Goal: Communication & Community: Answer question/provide support

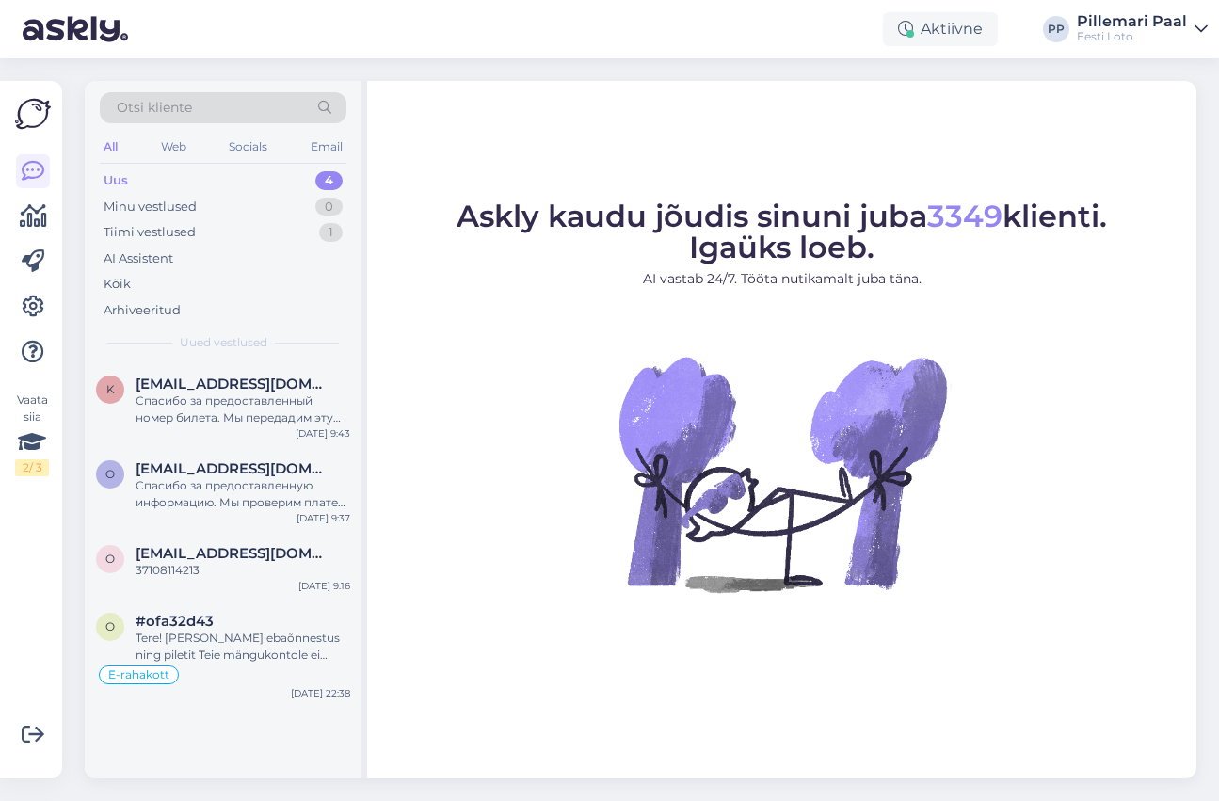
click at [825, 69] on div "Otsi kliente All Web Socials Email Uus 4 Minu vestlused 0 Tiimi vestlused 1 AI …" at bounding box center [645, 429] width 1145 height 743
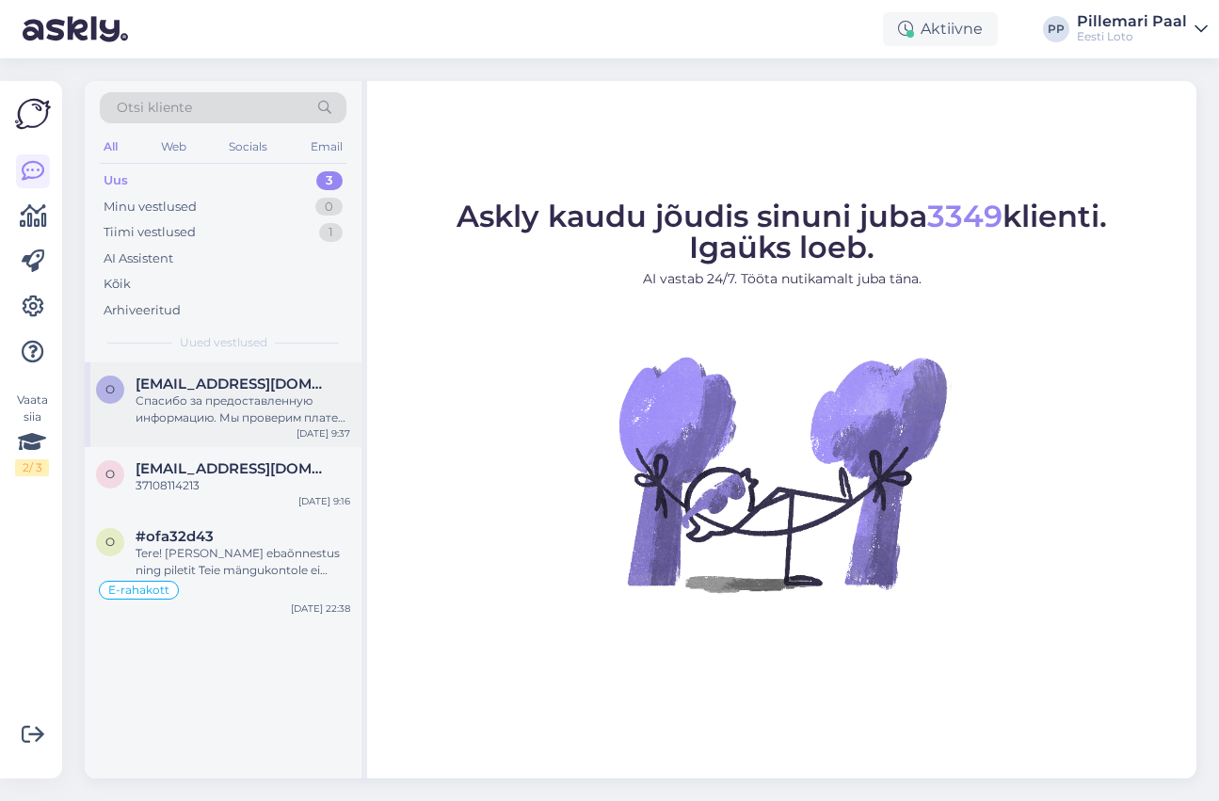
click at [215, 408] on div "Спасибо за предоставленную информацию. Мы проверим платеж и свяжемся с Вами в б…" at bounding box center [243, 409] width 215 height 34
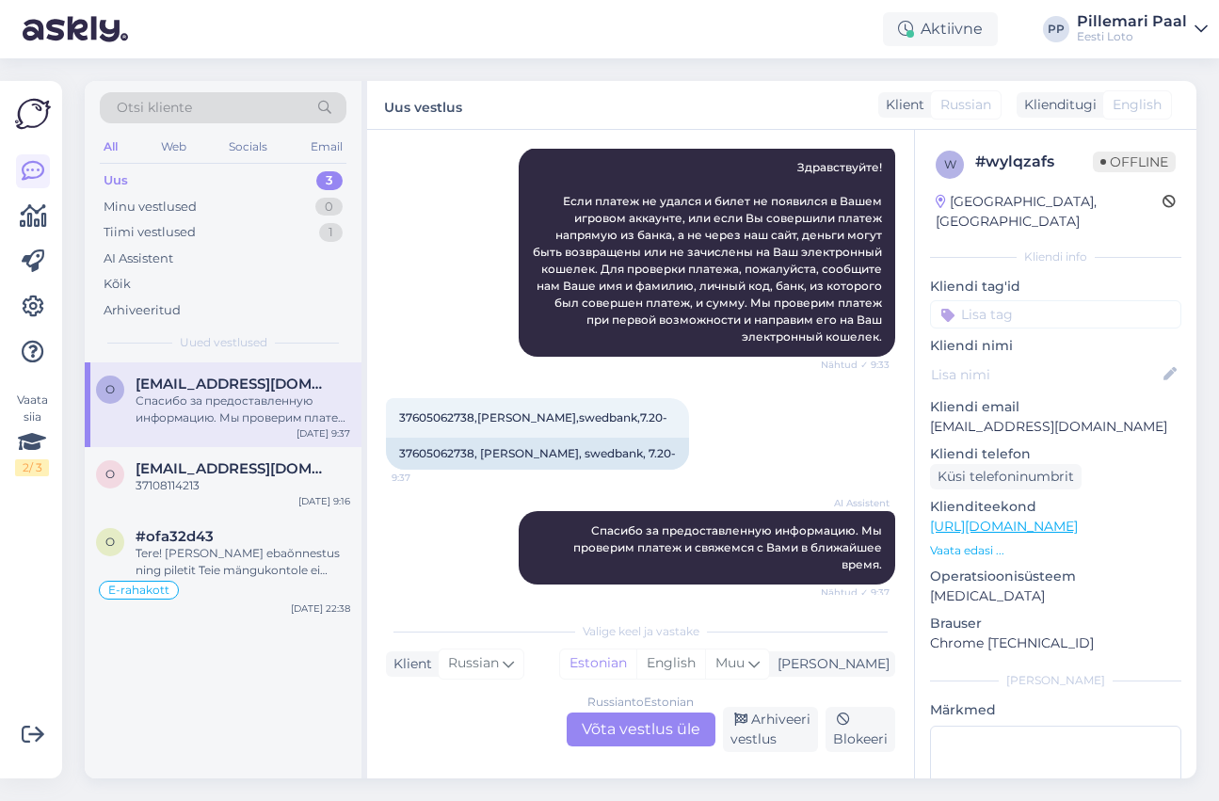
scroll to position [292, 0]
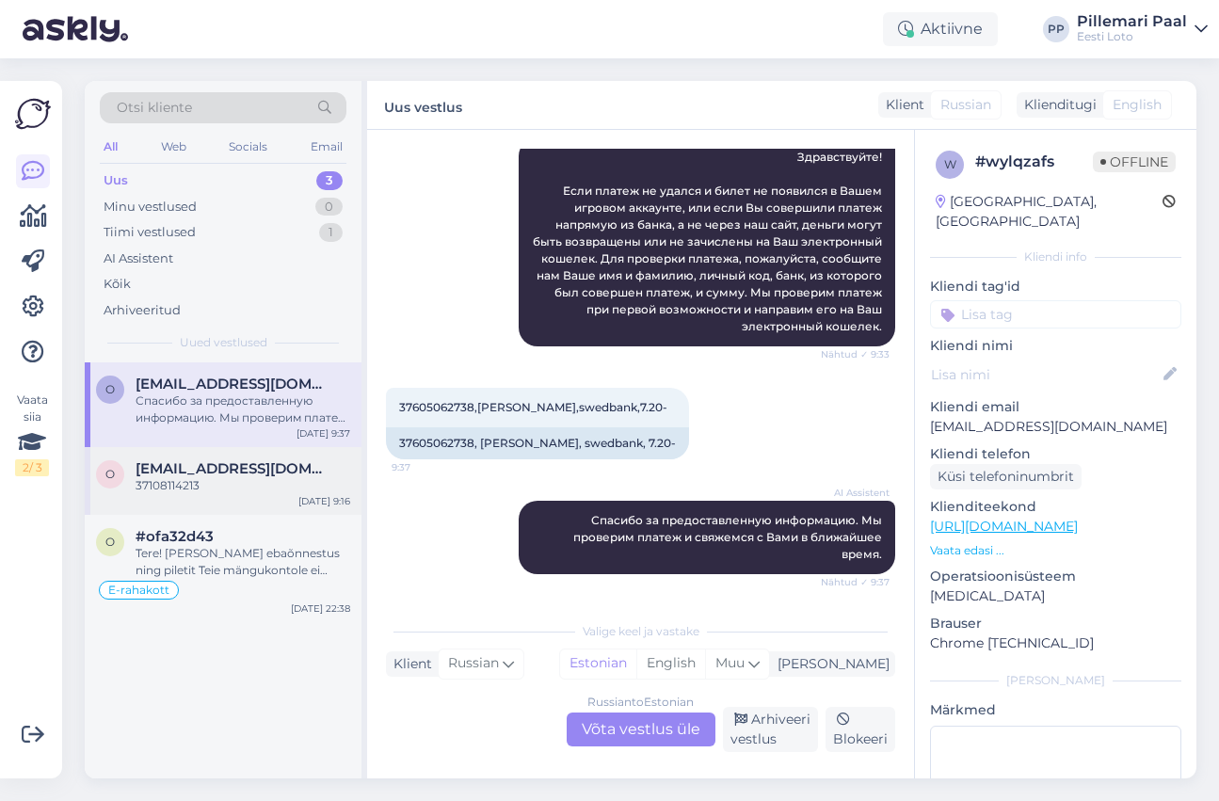
click at [224, 487] on div "37108114213" at bounding box center [243, 485] width 215 height 17
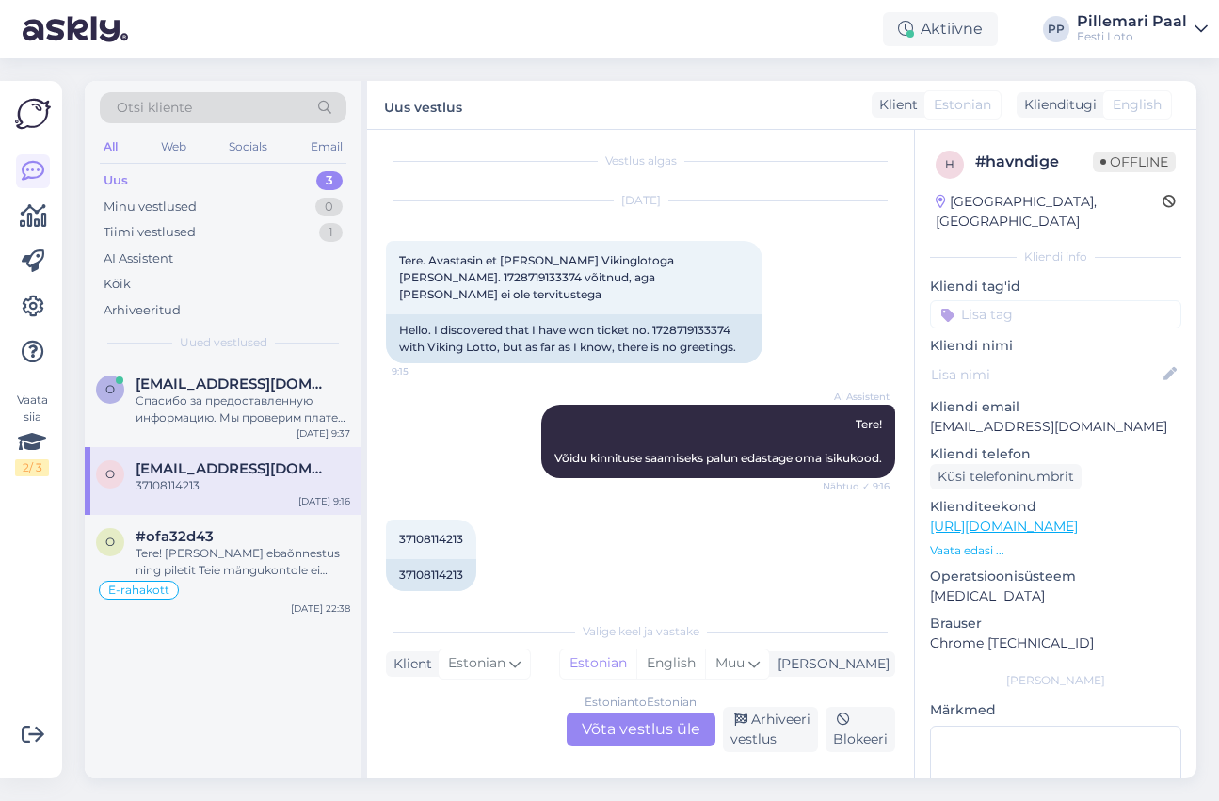
click at [618, 730] on div "Estonian to Estonian Võta vestlus üle" at bounding box center [641, 729] width 149 height 34
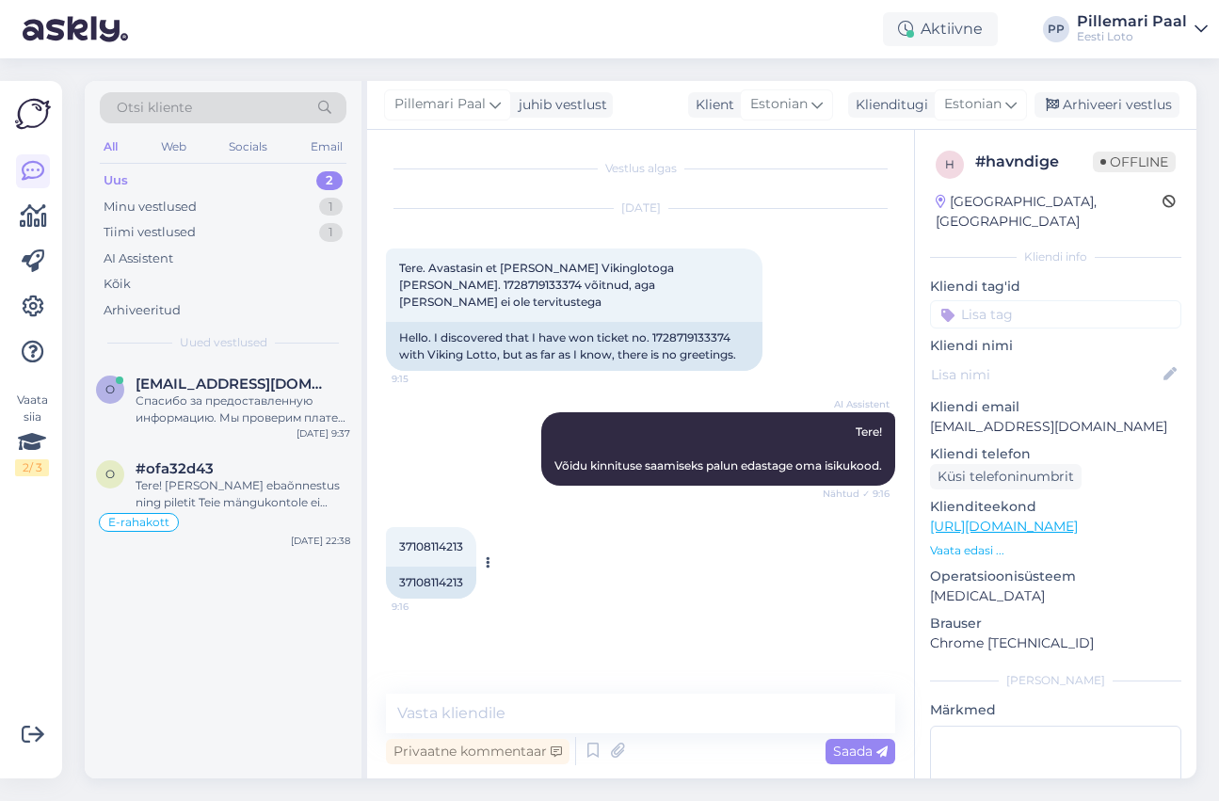
click at [437, 539] on span "37108114213" at bounding box center [431, 546] width 64 height 14
copy div "37108114213 9:16"
click at [513, 711] on textarea at bounding box center [640, 714] width 509 height 40
paste textarea "Võiduteavitused saadetakse vastavalt Teie poolt tehtud valikule. Hetkel on Teil…"
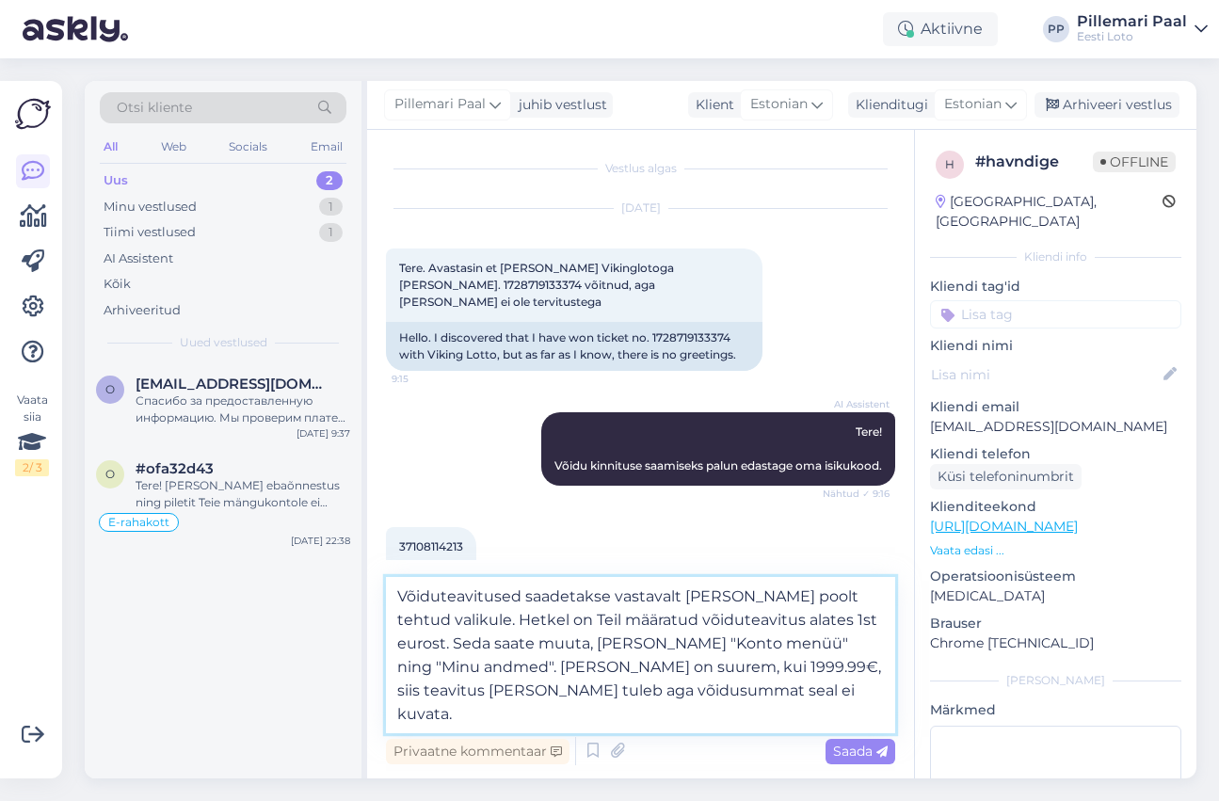
click at [397, 622] on textarea "Võiduteavitused saadetakse vastavalt Teie poolt tehtud valikule. Hetkel on Teil…" at bounding box center [640, 655] width 509 height 156
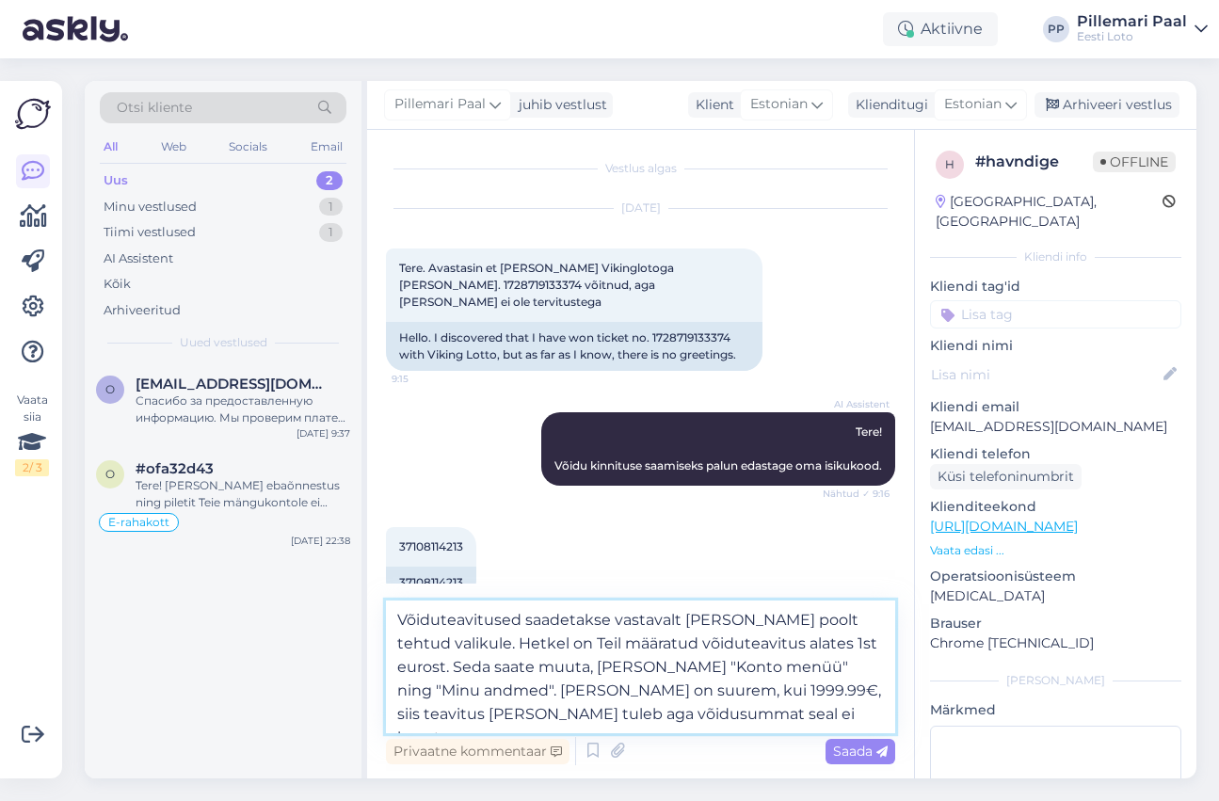
click at [743, 644] on textarea "Võiduteavitused saadetakse vastavalt Teie poolt tehtud valikule. Hetkel on Teil…" at bounding box center [640, 666] width 509 height 133
drag, startPoint x: 853, startPoint y: 672, endPoint x: 860, endPoint y: 711, distance: 39.3
click at [860, 711] on textarea "Võiduteavitused saadetakse vastavalt Teie poolt tehtud valikule. Hetkel on Teil…" at bounding box center [640, 666] width 509 height 133
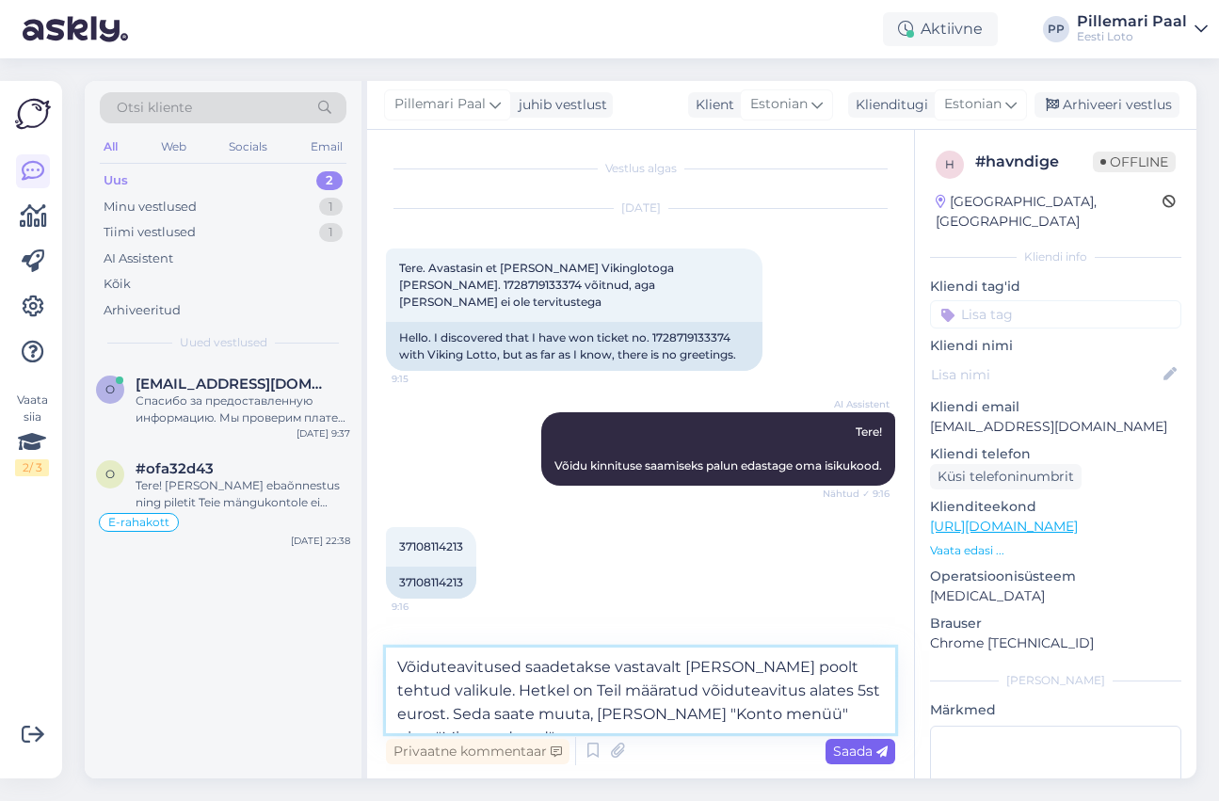
type textarea "Võiduteavitused saadetakse vastavalt Teie poolt tehtud valikule. Hetkel on Teil…"
click at [856, 751] on span "Saada" at bounding box center [860, 751] width 55 height 17
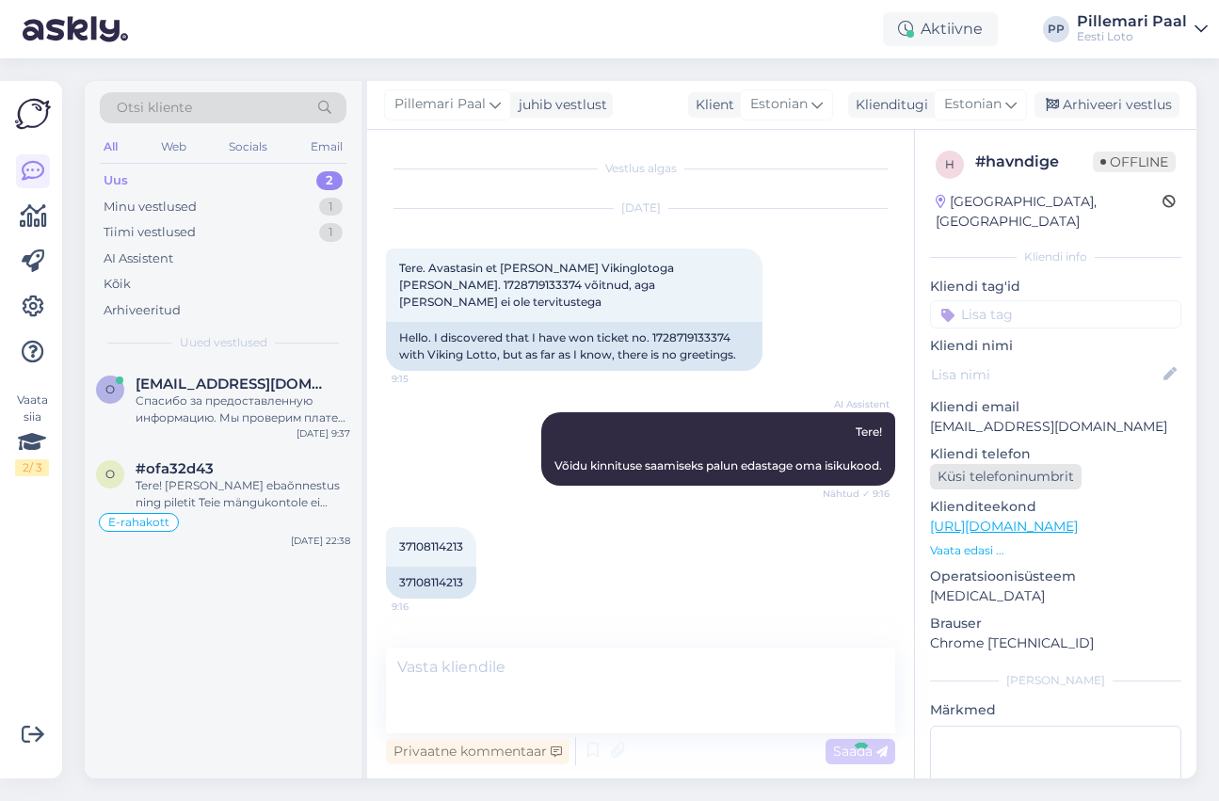
scroll to position [57, 0]
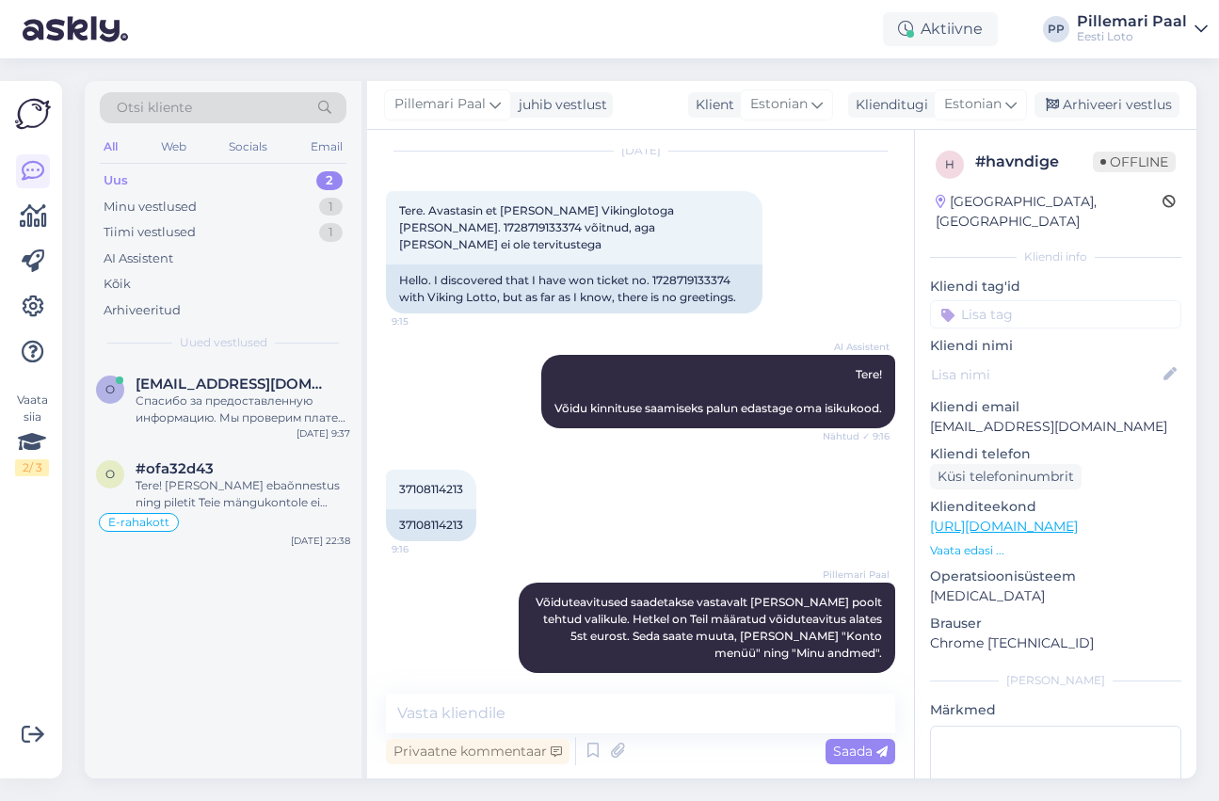
click at [983, 305] on input at bounding box center [1055, 314] width 251 height 28
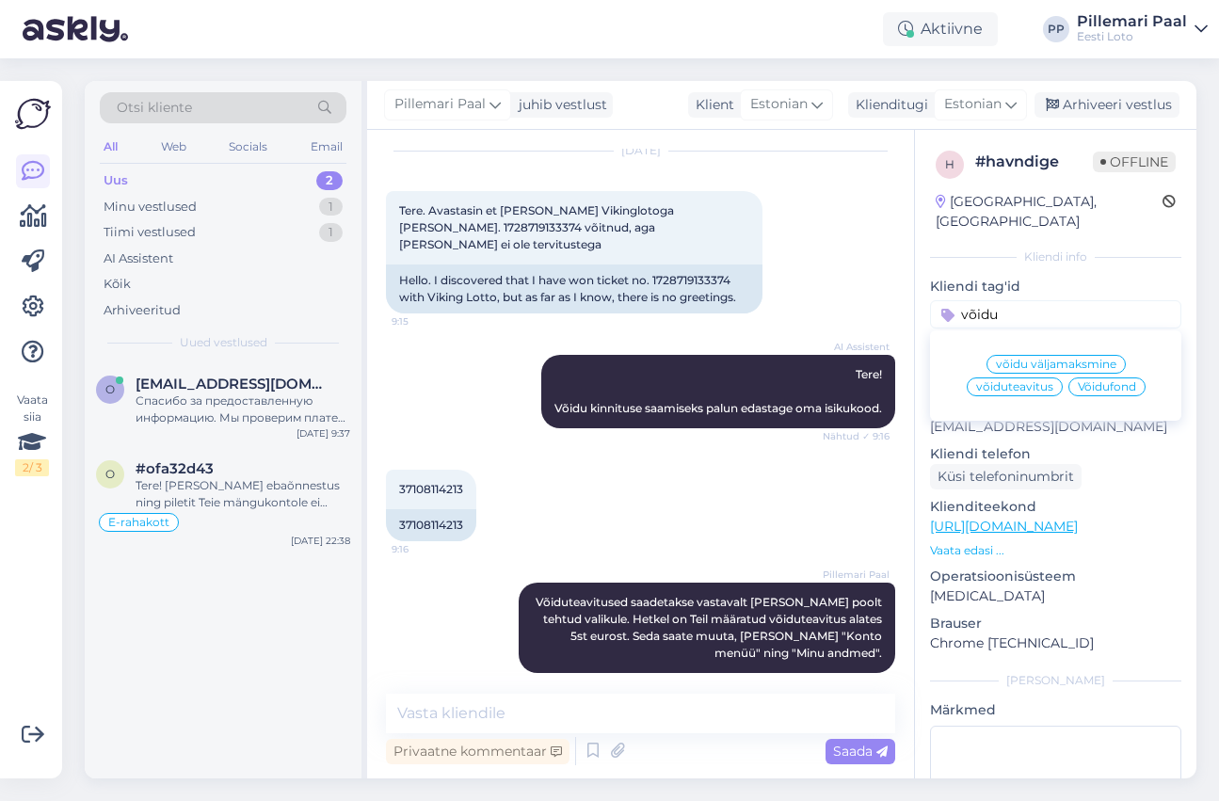
type input "võidu"
click at [986, 381] on span "võiduteavitus" at bounding box center [1014, 386] width 77 height 11
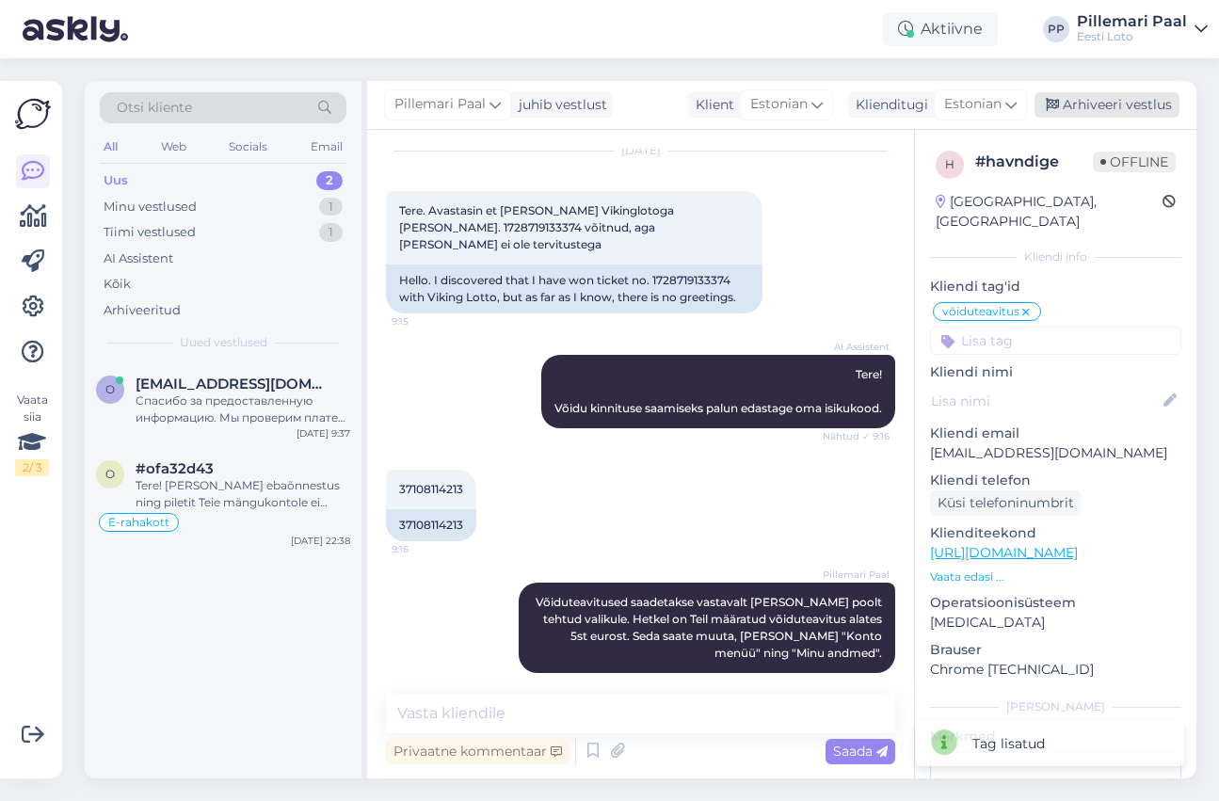
click at [1085, 105] on div "Arhiveeri vestlus" at bounding box center [1106, 104] width 145 height 25
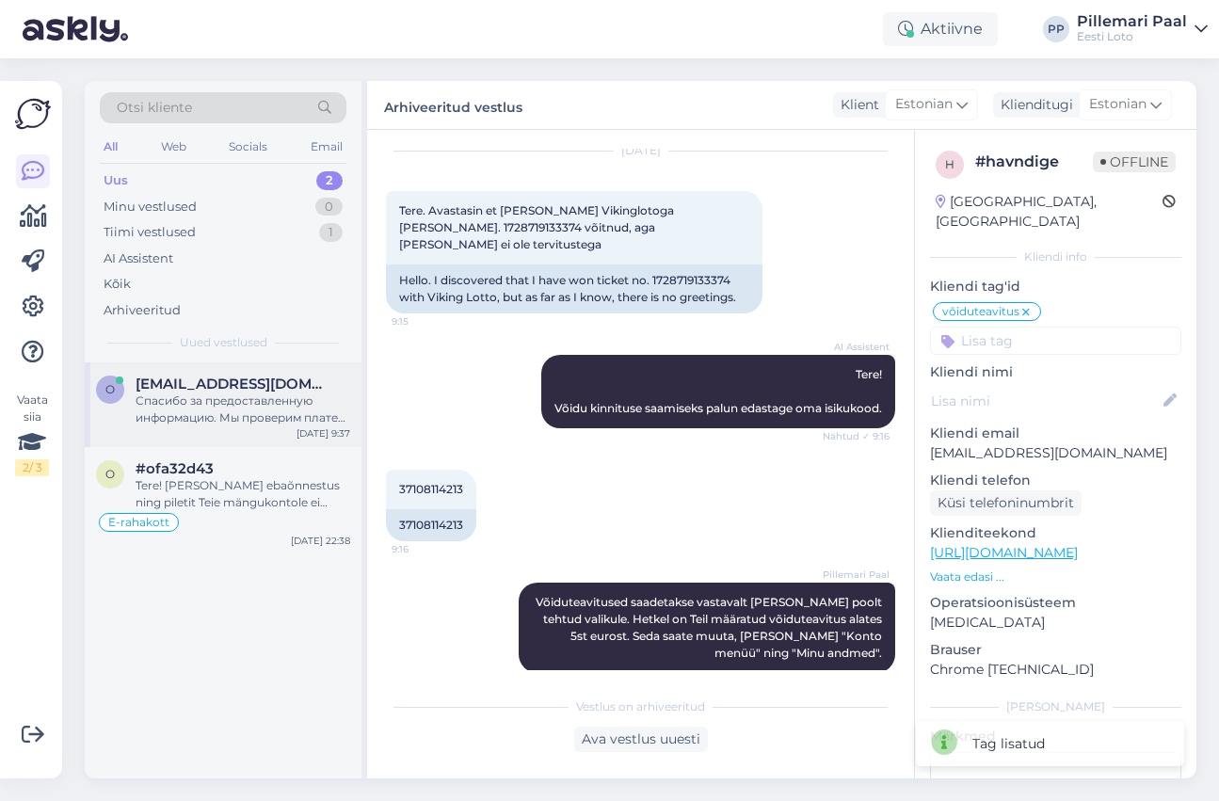
click at [192, 396] on div "Спасибо за предоставленную информацию. Мы проверим платеж и свяжемся с Вами в б…" at bounding box center [243, 409] width 215 height 34
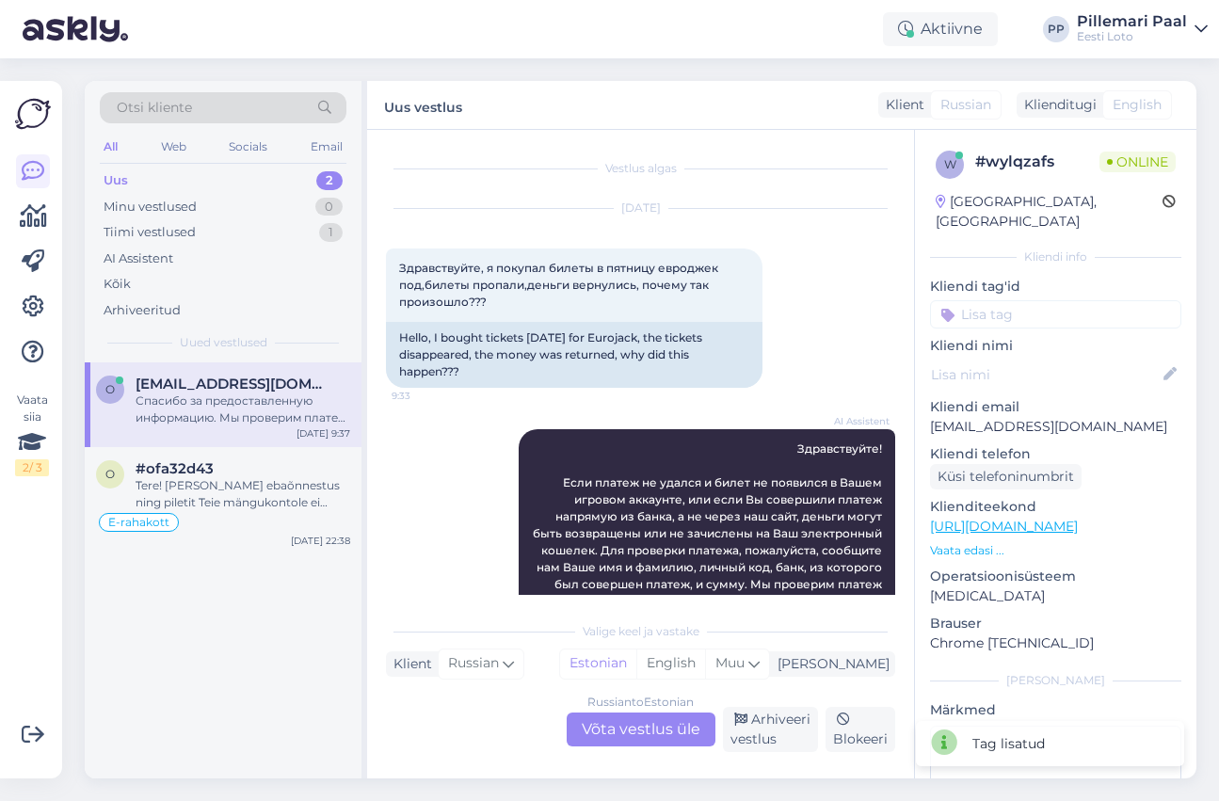
scroll to position [292, 0]
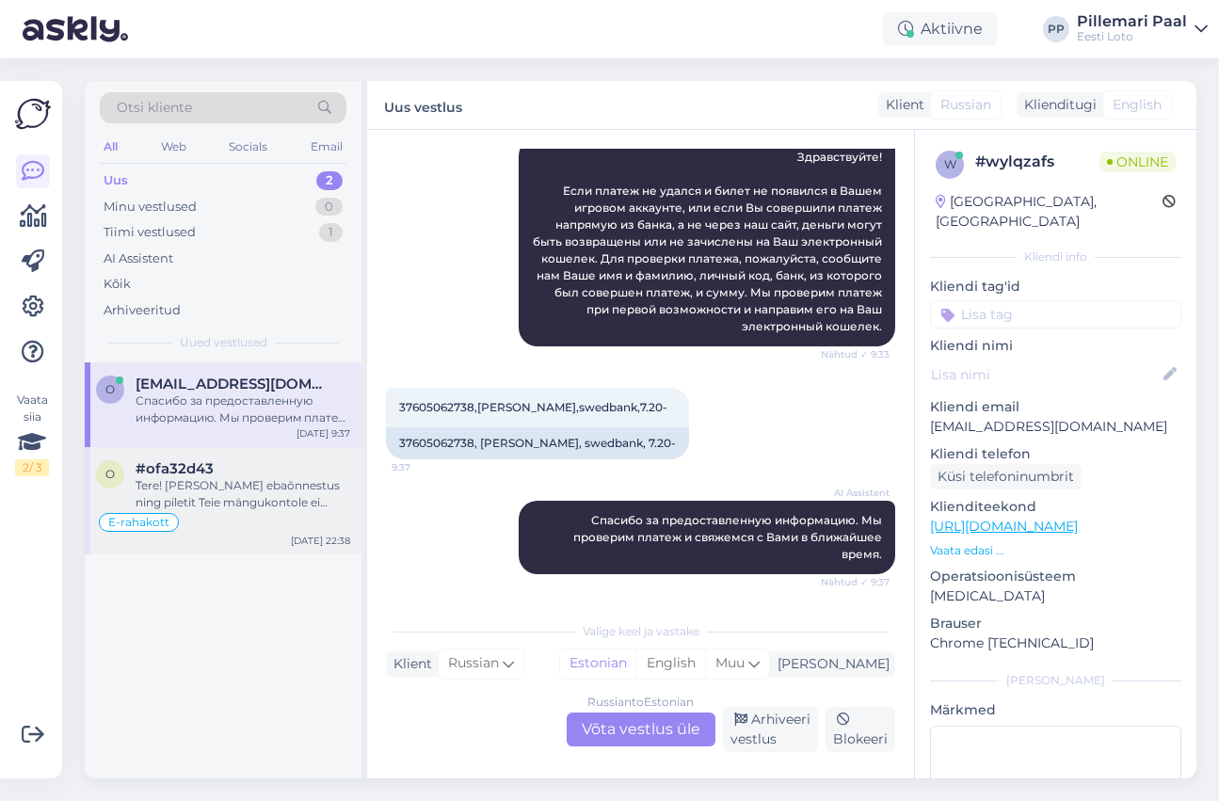
click at [197, 492] on div "Tere! Kui makse ebaõnnestus ning piletit Teie mängukontole ei ilmunud, palume e…" at bounding box center [243, 494] width 215 height 34
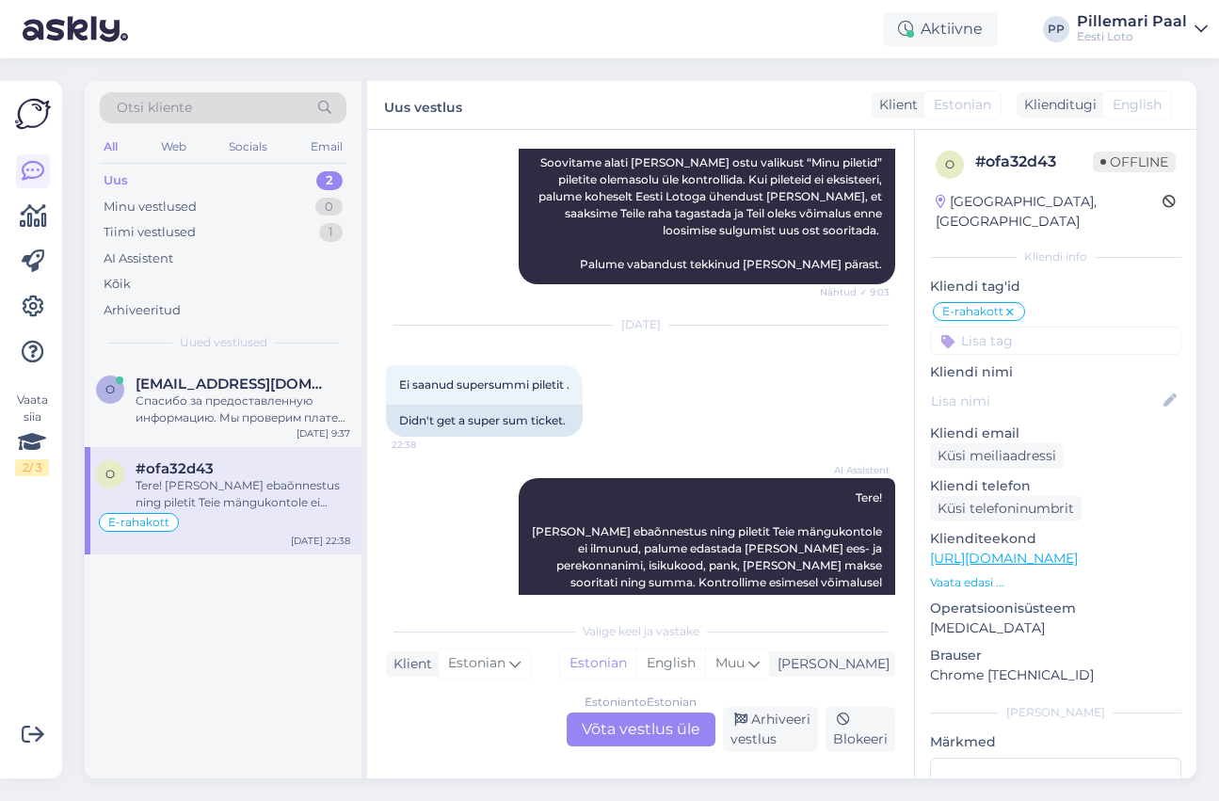
scroll to position [2170, 0]
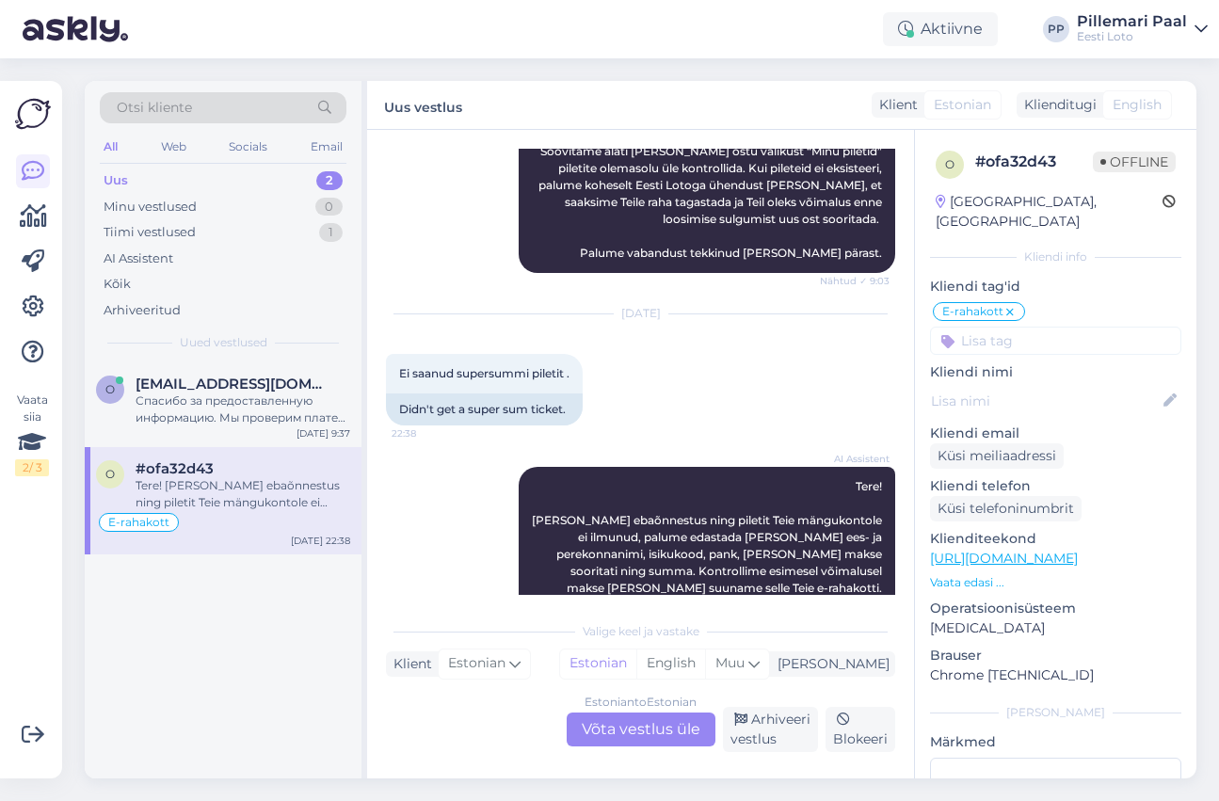
click at [659, 731] on div "Estonian to Estonian Võta vestlus üle" at bounding box center [641, 729] width 149 height 34
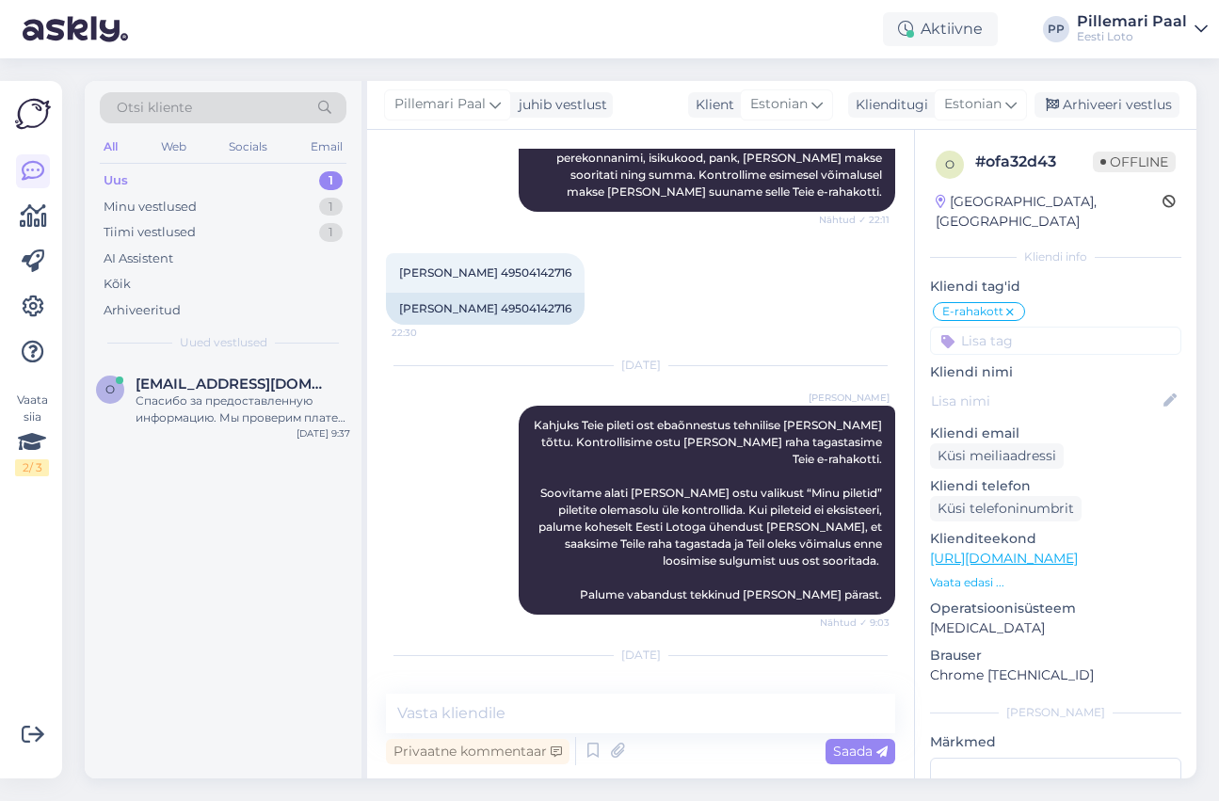
scroll to position [1820, 0]
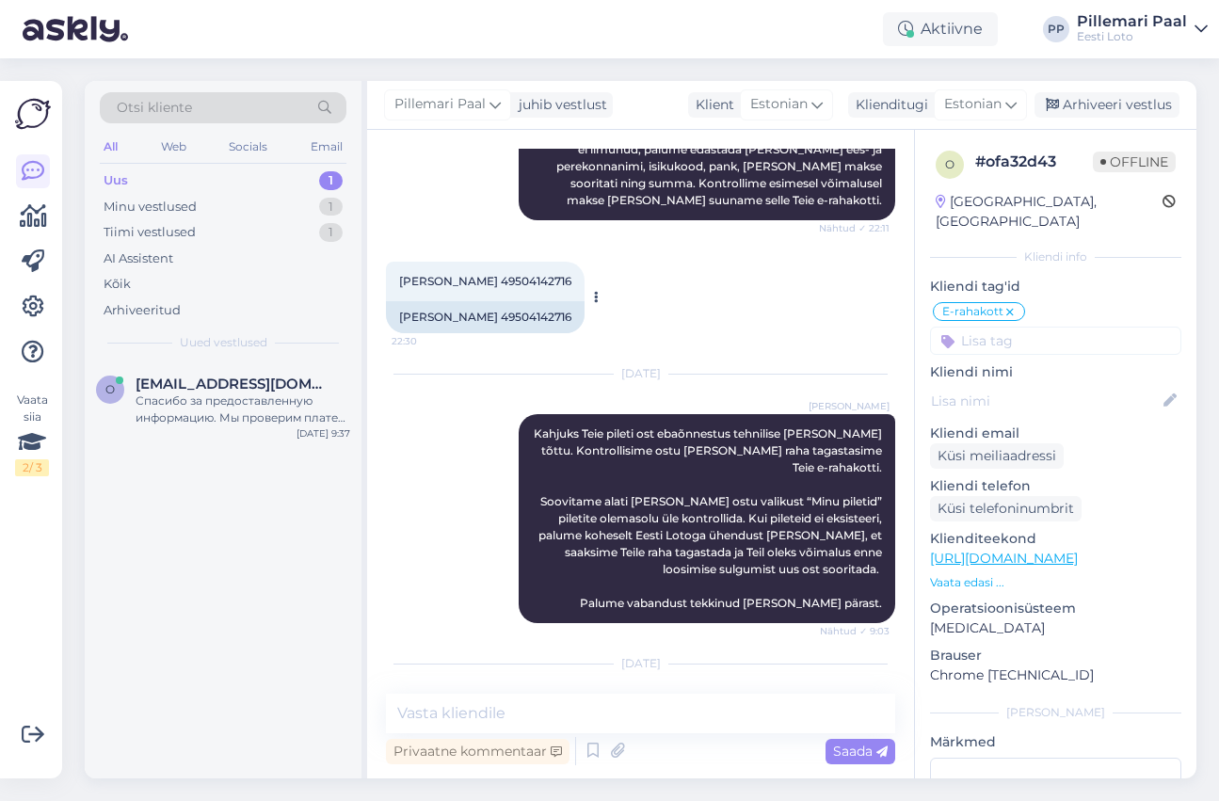
click at [495, 274] on span "Kaisa piho 49504142716" at bounding box center [485, 281] width 172 height 14
copy span "49504142716"
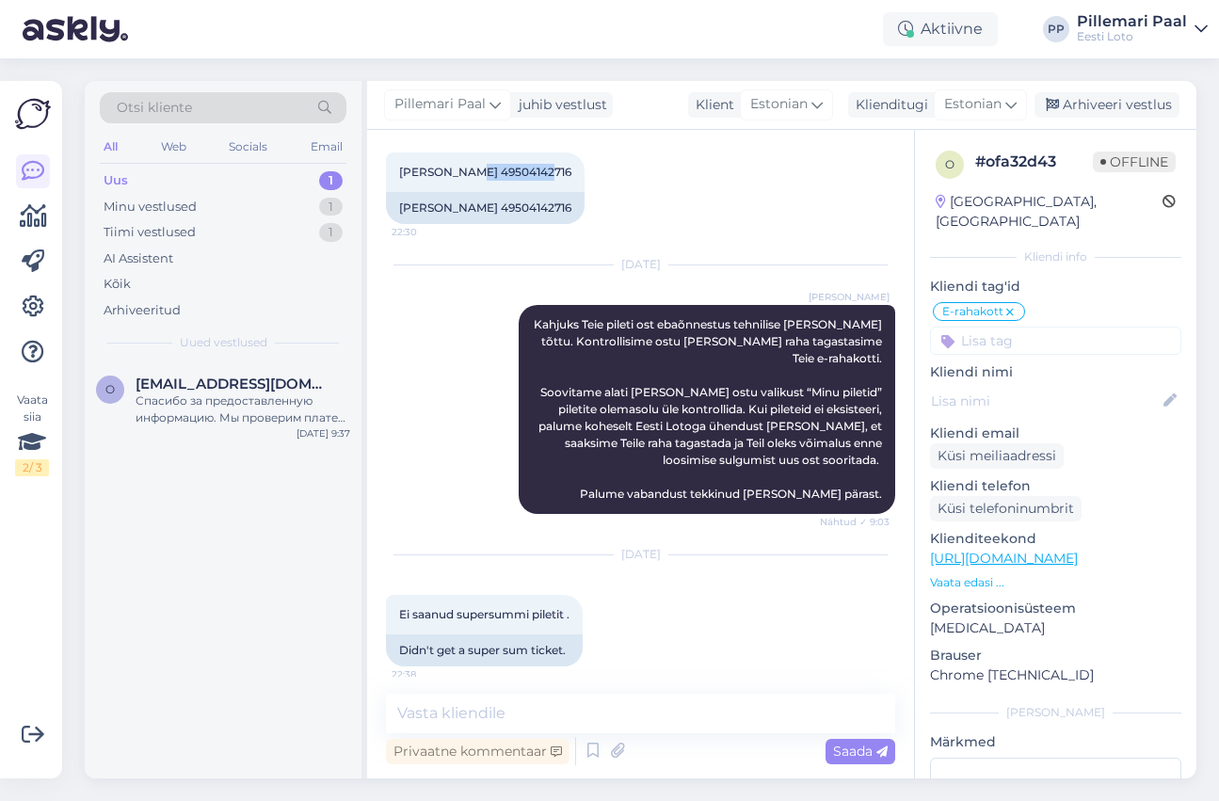
scroll to position [2088, 0]
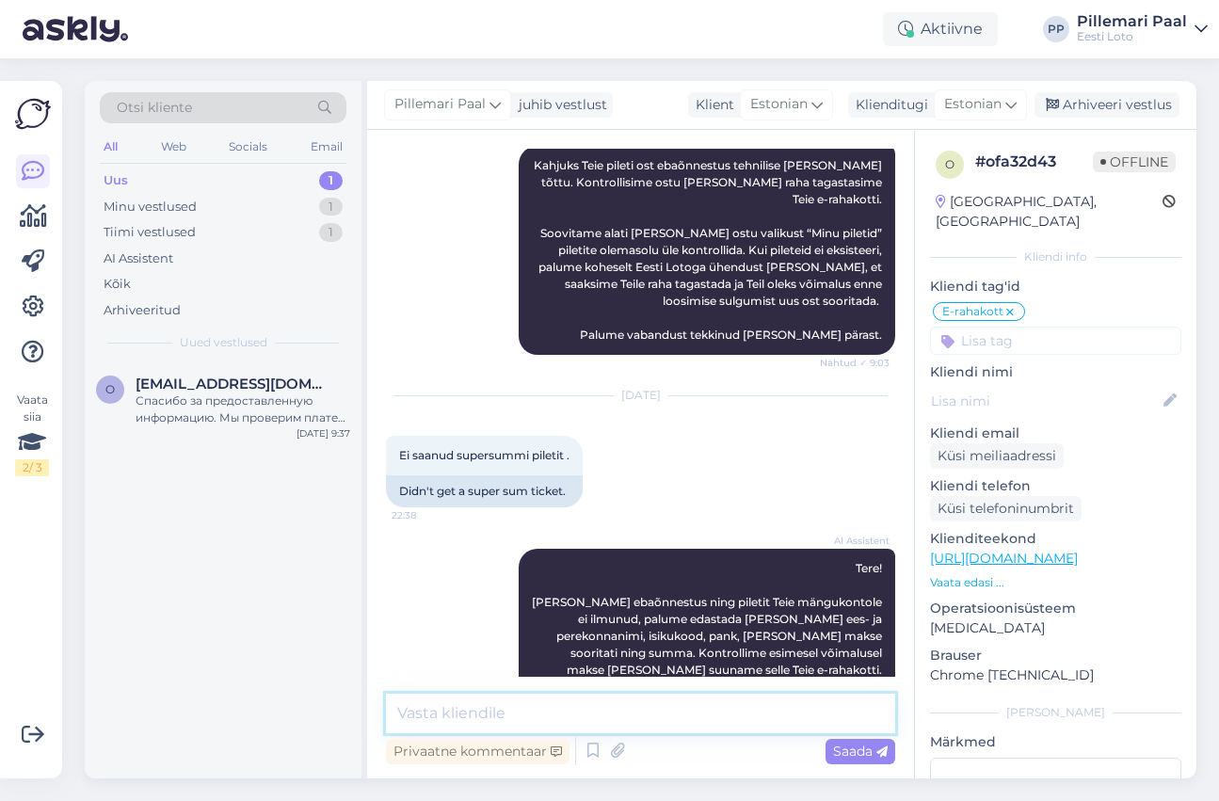
click at [578, 711] on textarea at bounding box center [640, 714] width 509 height 40
paste textarea "Kahjuks Teie sissemakse ebaõnnestus tehnilise tõrke tõttu. Kontrollisime ostu ü…"
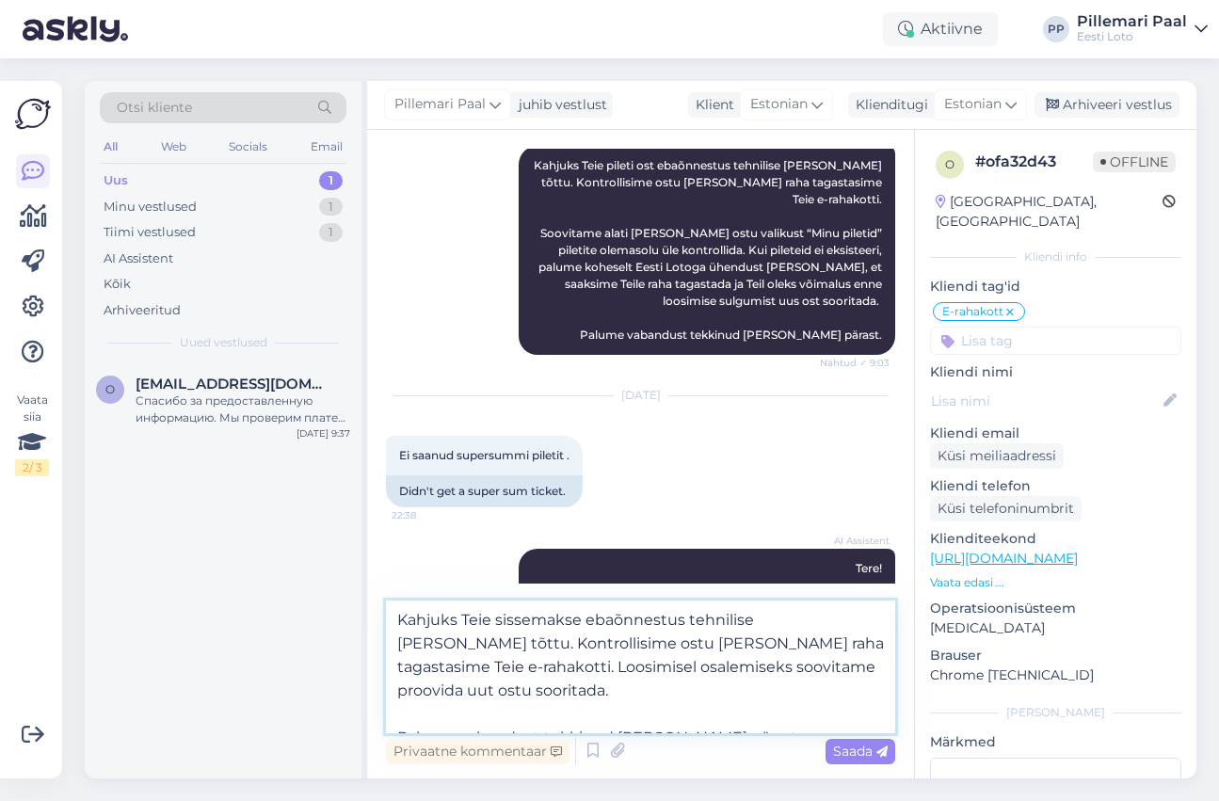
click at [541, 626] on textarea "Kahjuks Teie sissemakse ebaõnnestus tehnilise tõrke tõttu. Kontrollisime ostu ü…" at bounding box center [640, 666] width 509 height 133
drag, startPoint x: 859, startPoint y: 669, endPoint x: 392, endPoint y: 666, distance: 467.8
click at [392, 666] on textarea "Kahjuks Teie pileti ost ebaõnnestus tehnilise tõrke tõttu. Kontrollisime ostu ü…" at bounding box center [640, 666] width 509 height 133
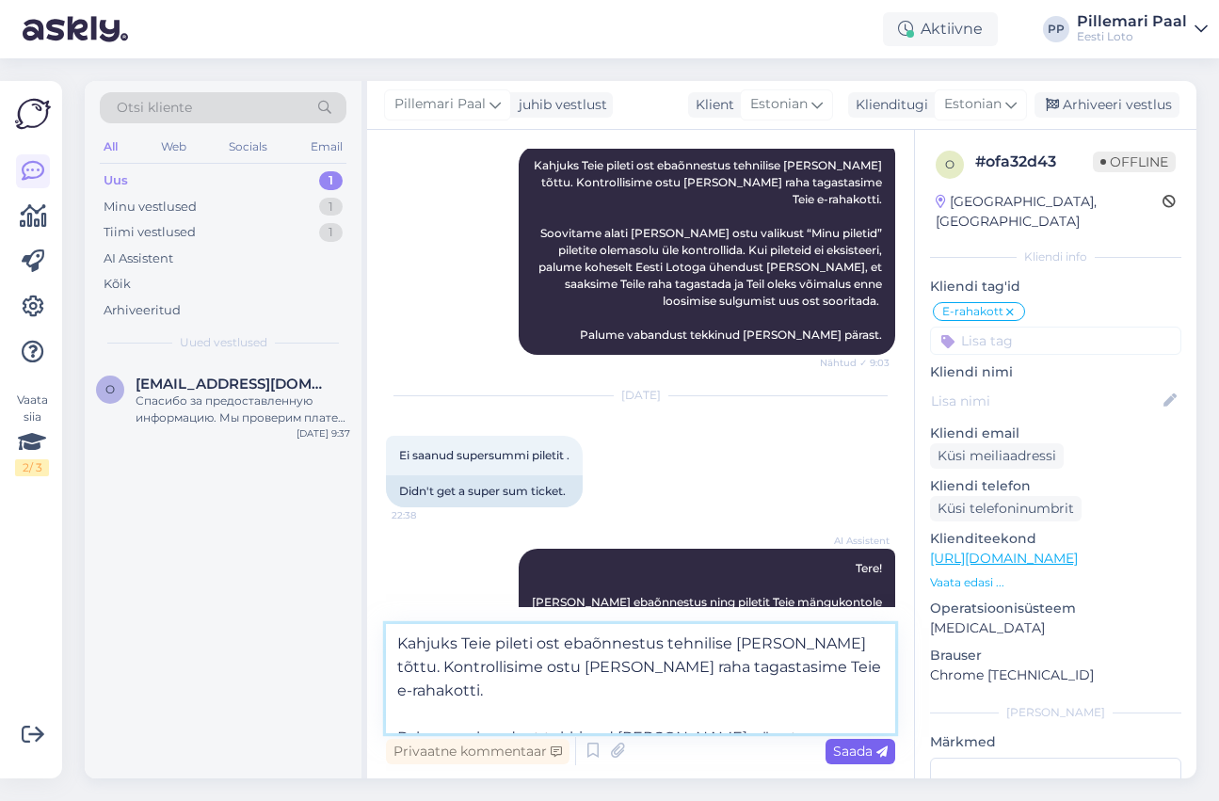
type textarea "Kahjuks Teie pileti ost ebaõnnestus tehnilise tõrke tõttu. Kontrollisime ostu ü…"
click at [851, 749] on span "Saada" at bounding box center [860, 751] width 55 height 17
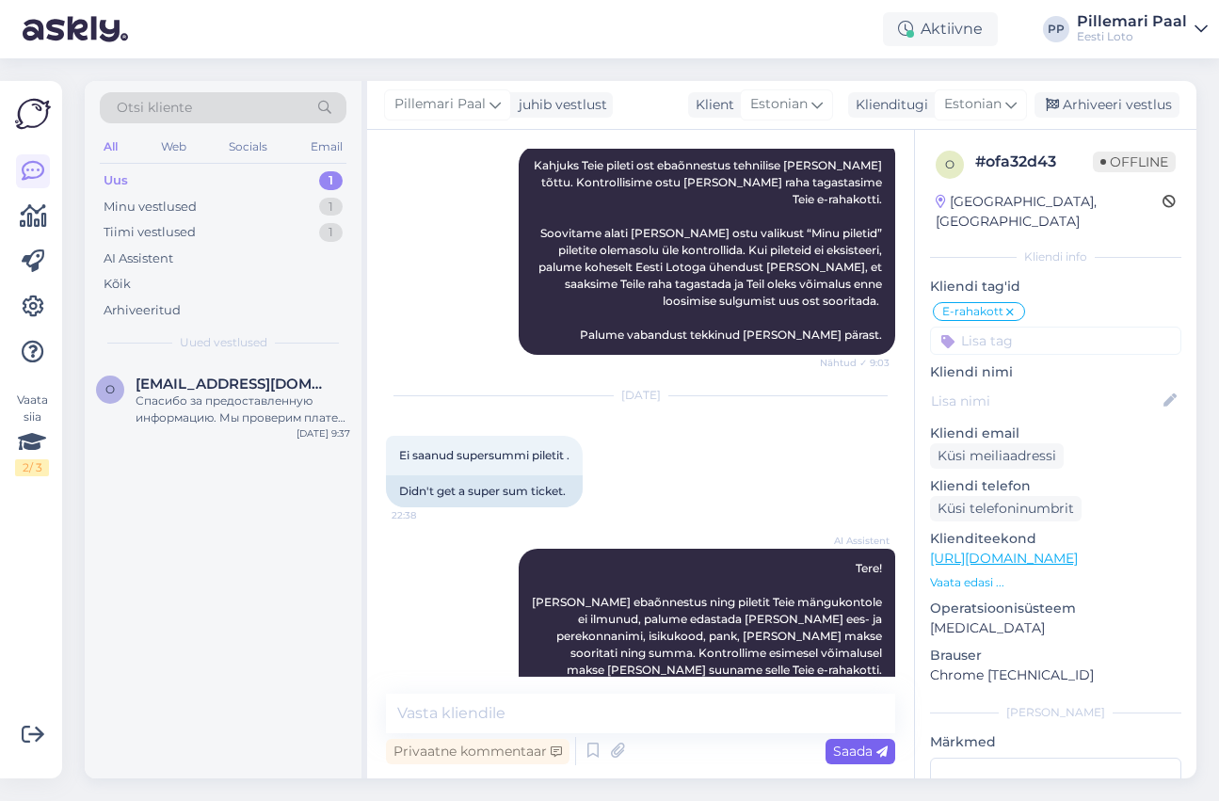
scroll to position [2260, 0]
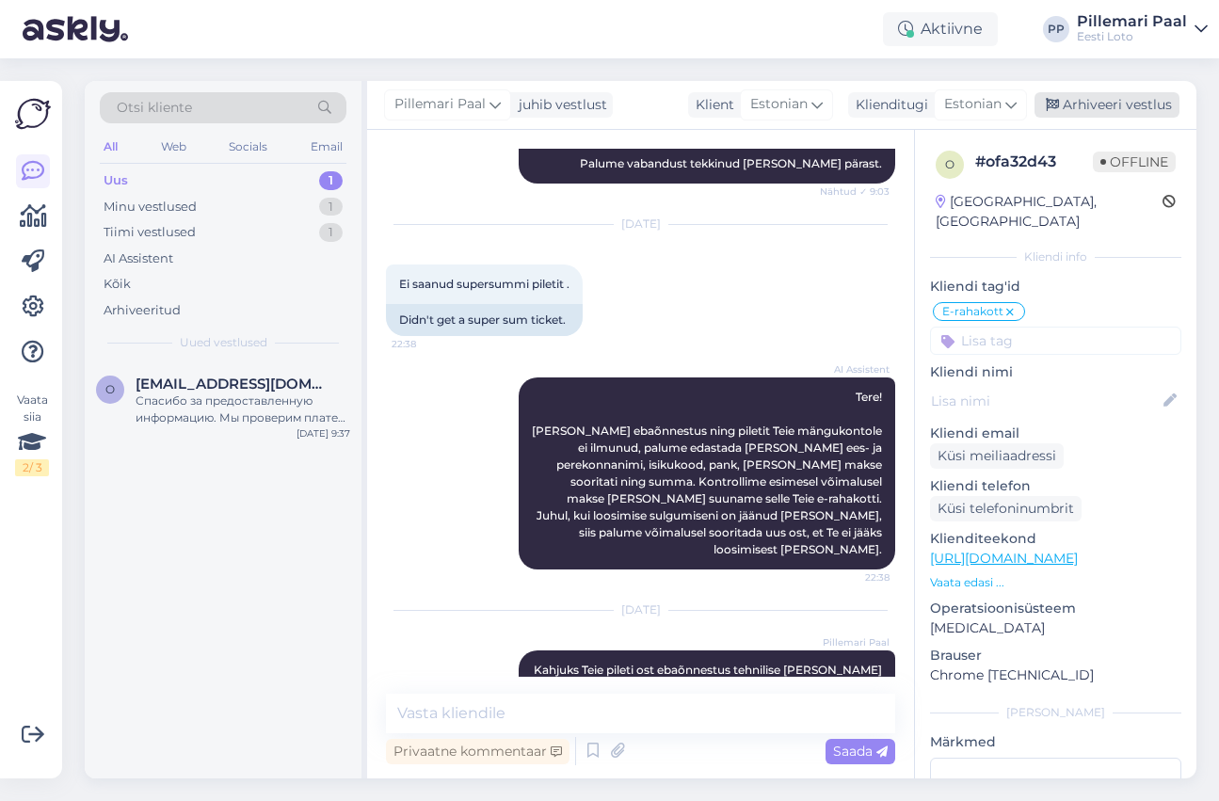
click at [1104, 104] on div "Arhiveeri vestlus" at bounding box center [1106, 104] width 145 height 25
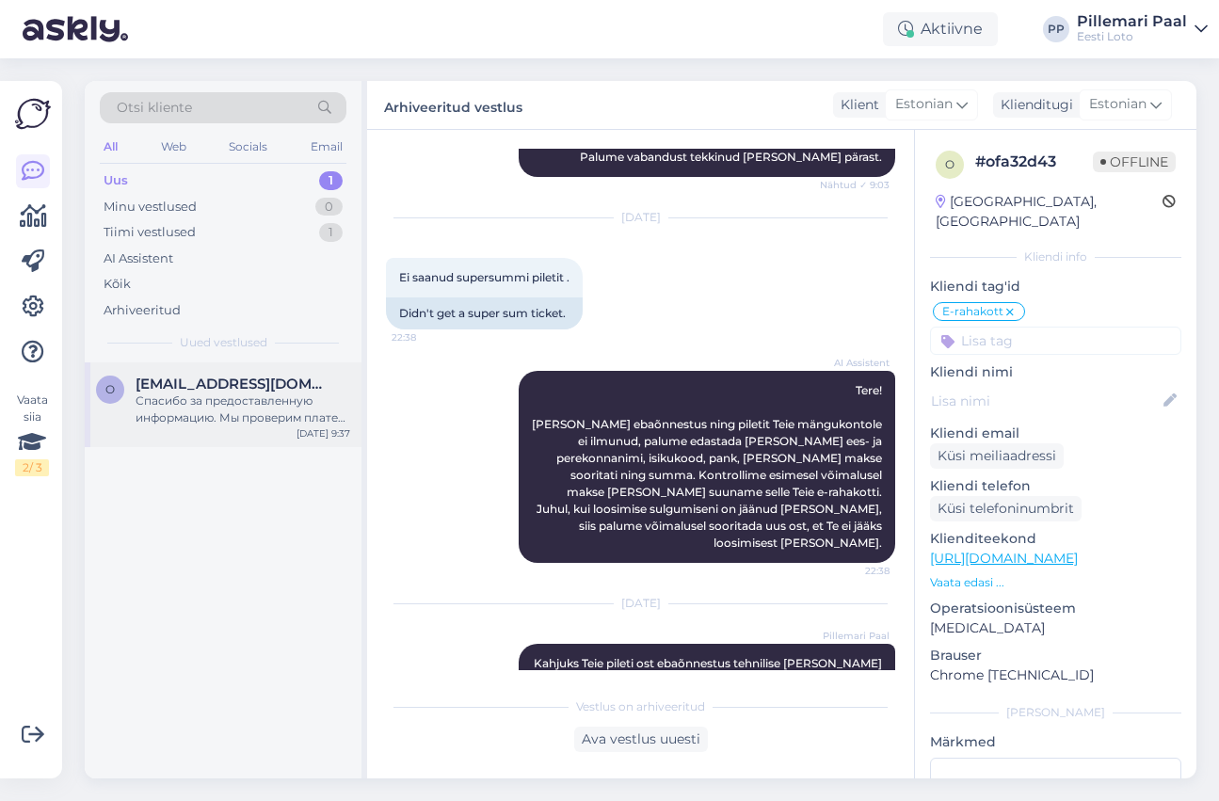
click at [213, 376] on span "ofokin1@gmail.com" at bounding box center [234, 384] width 196 height 17
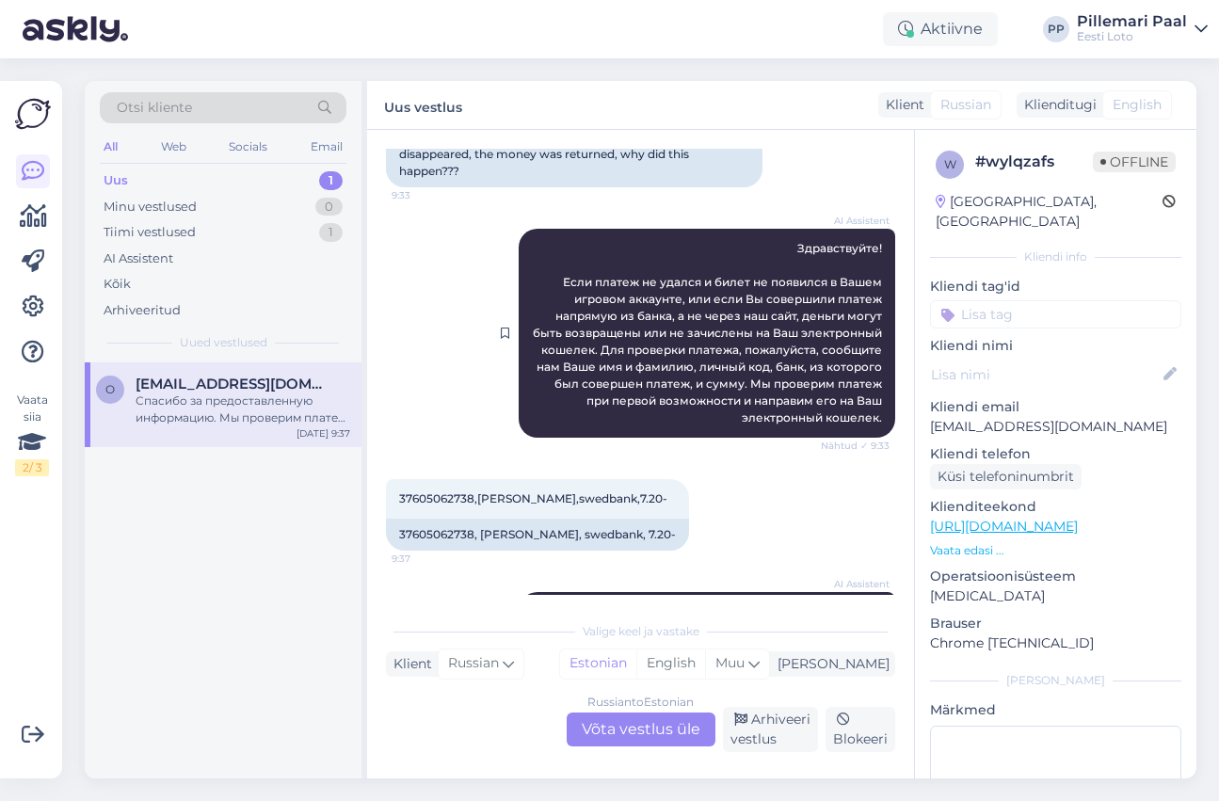
scroll to position [292, 0]
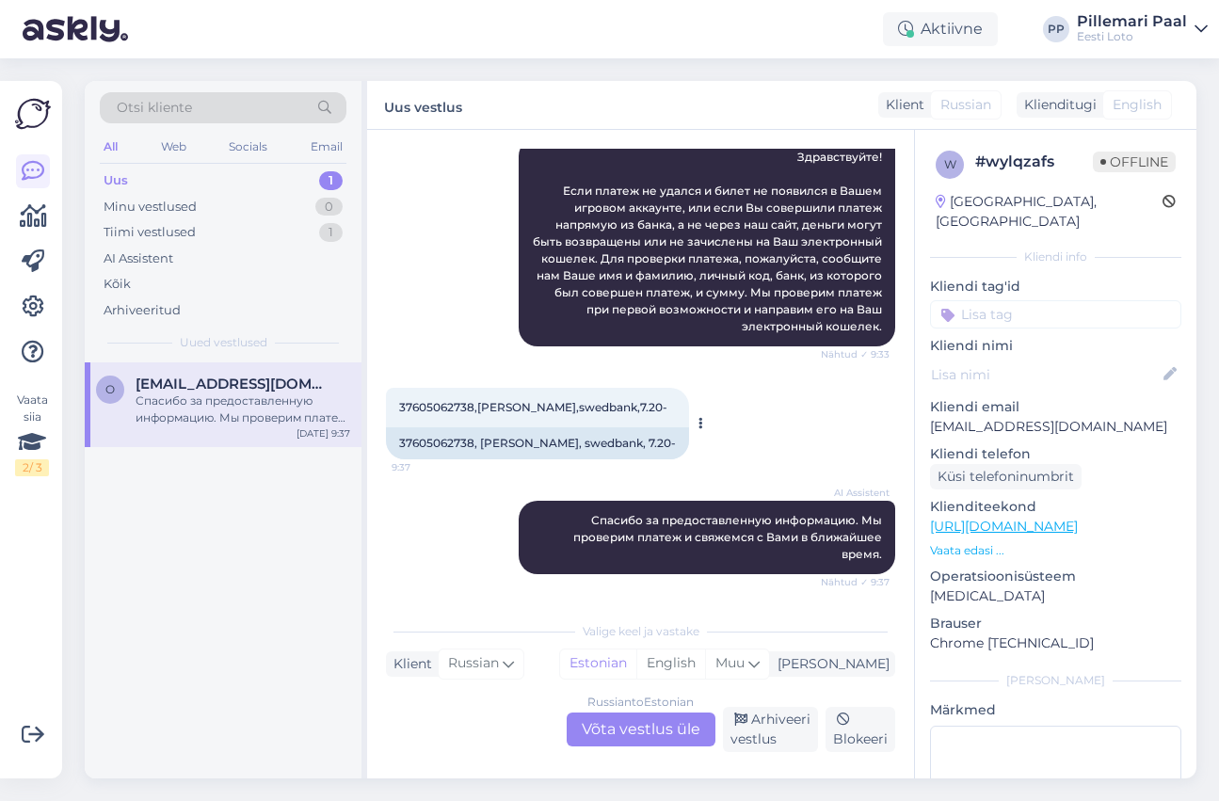
click at [445, 408] on span "37605062738,oleg fokin,swedbank,7.20-" at bounding box center [533, 407] width 268 height 14
copy span "37605062738"
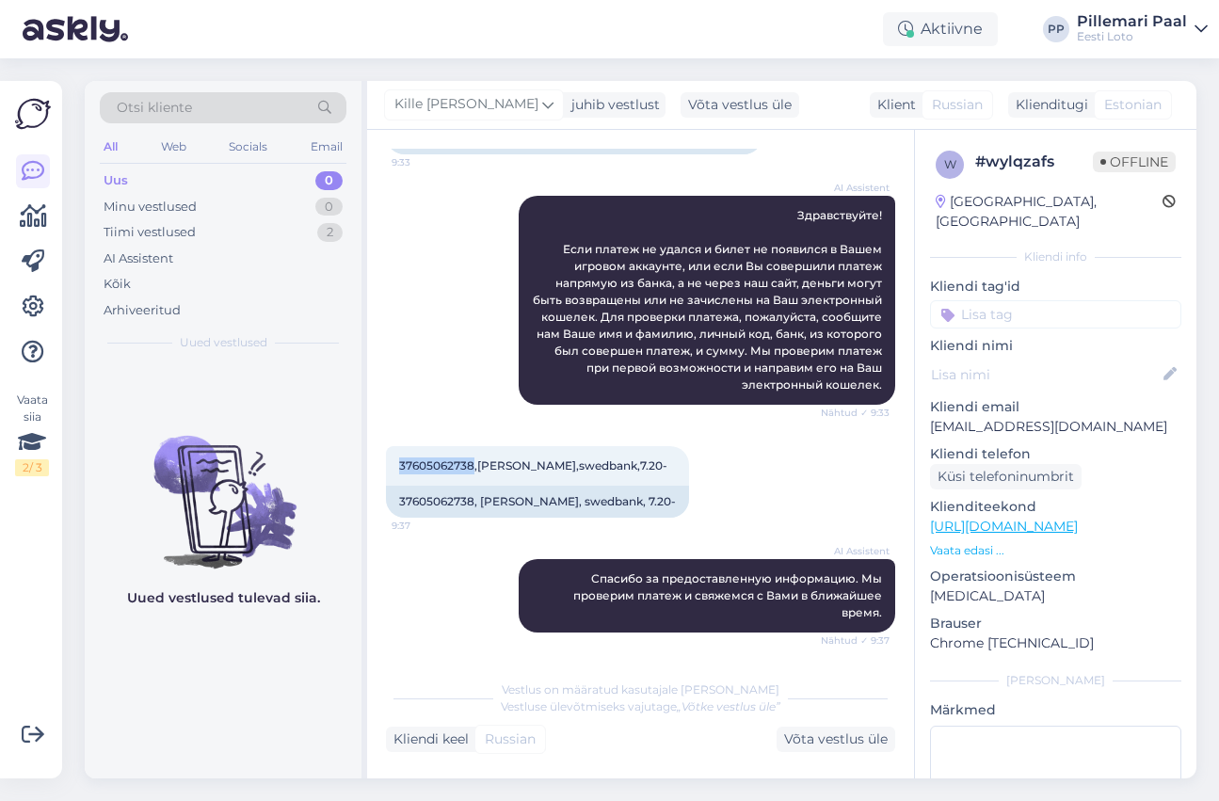
scroll to position [216, 0]
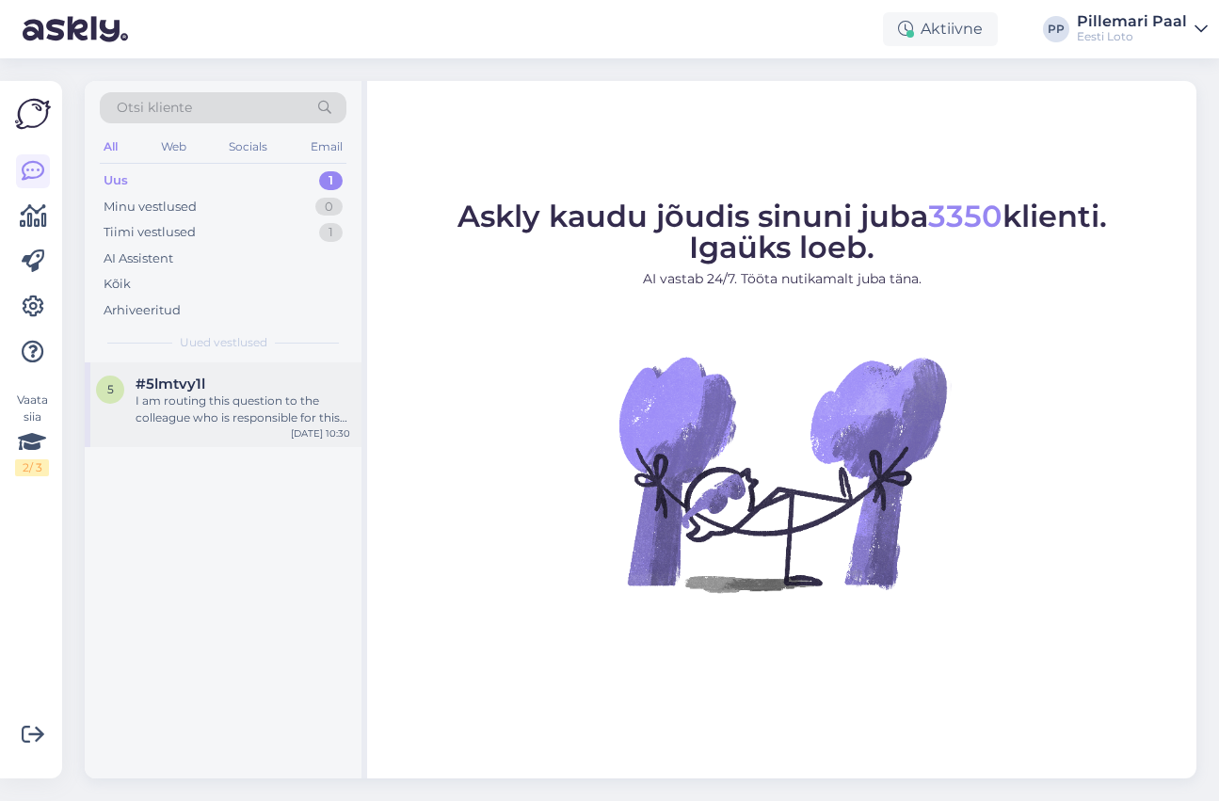
click at [266, 415] on div "I am routing this question to the colleague who is responsible for this topic. …" at bounding box center [243, 409] width 215 height 34
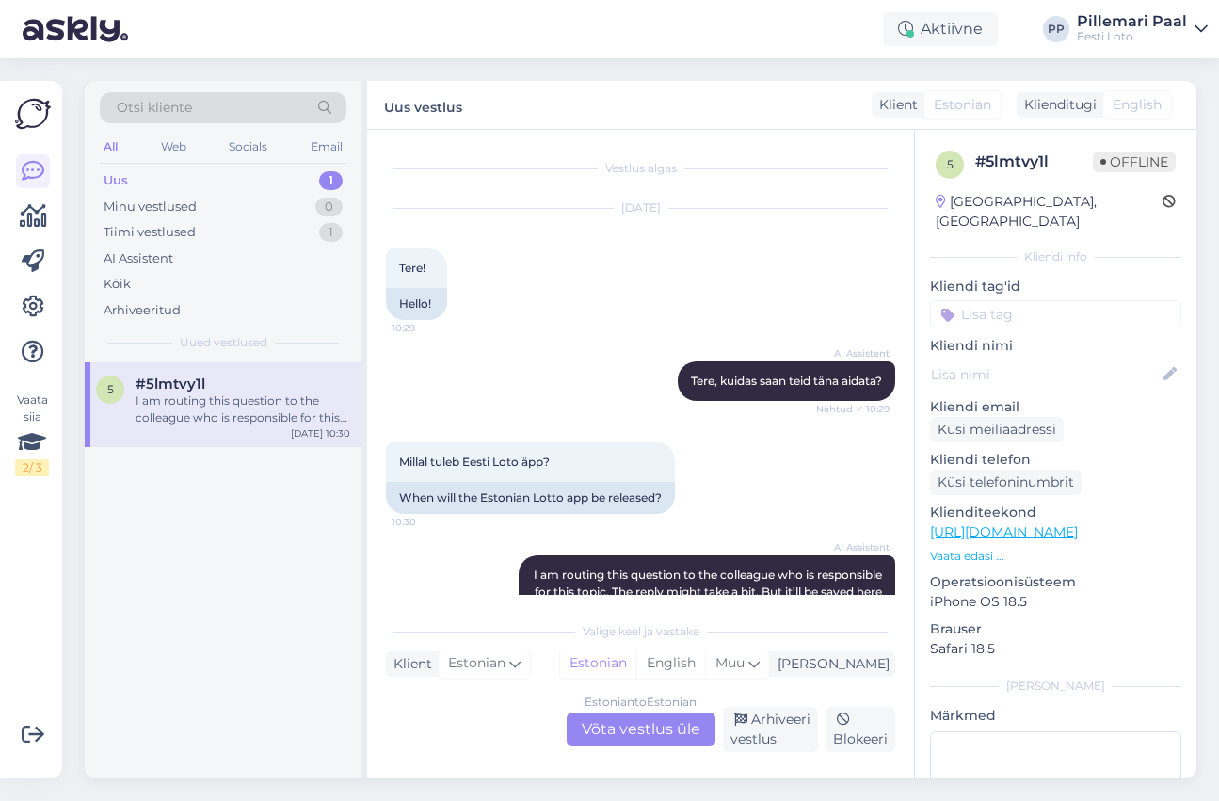
scroll to position [120, 0]
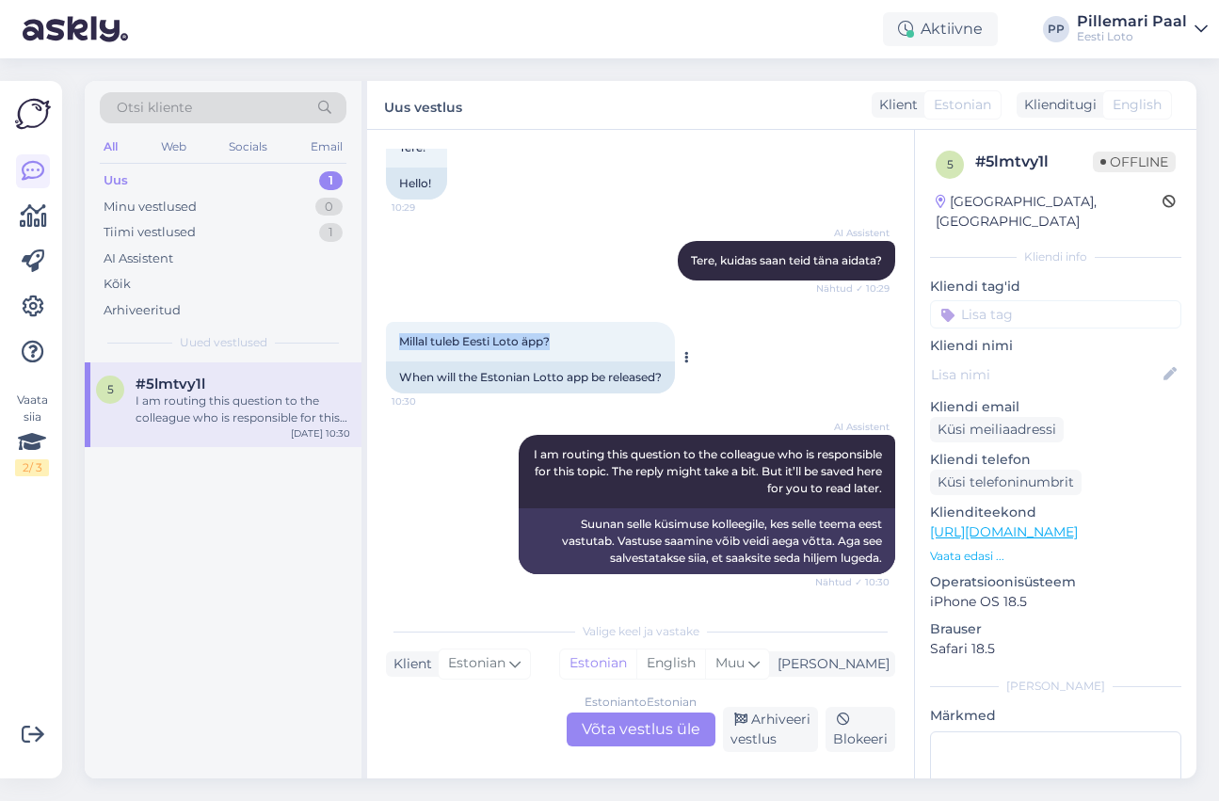
drag, startPoint x: 560, startPoint y: 343, endPoint x: 392, endPoint y: 339, distance: 167.6
click at [392, 339] on div "Millal tuleb Eesti Loto äpp? 10:30" at bounding box center [530, 342] width 289 height 40
copy span "Millal tuleb Eesti Loto äpp?"
click at [616, 727] on div "Estonian to Estonian Võta vestlus üle" at bounding box center [641, 729] width 149 height 34
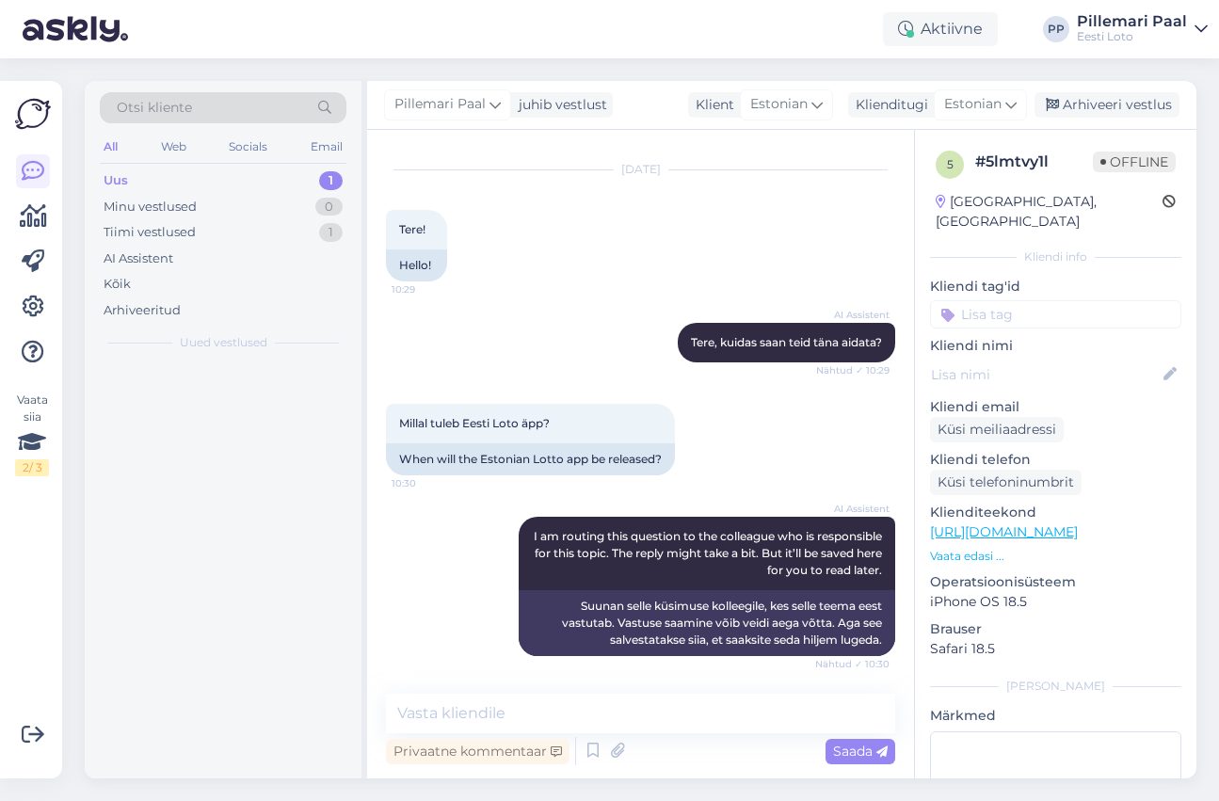
scroll to position [39, 0]
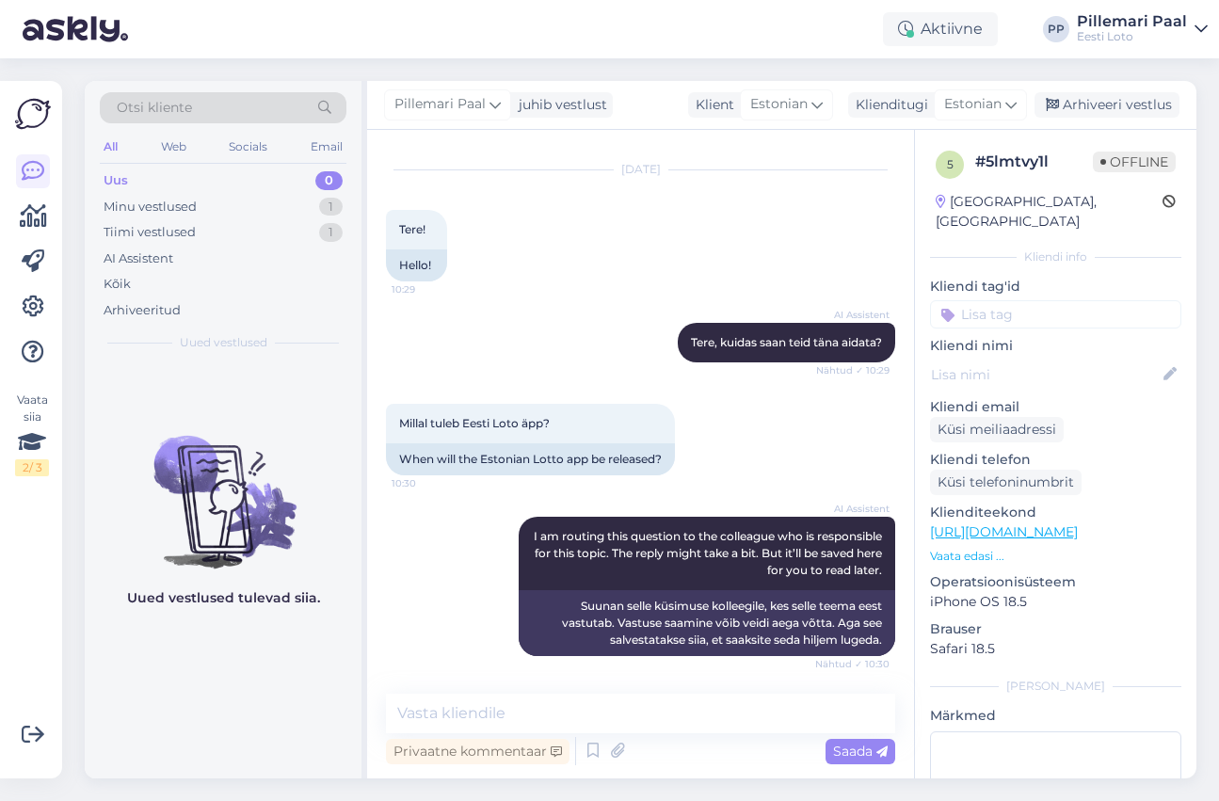
click at [986, 300] on input at bounding box center [1055, 314] width 251 height 28
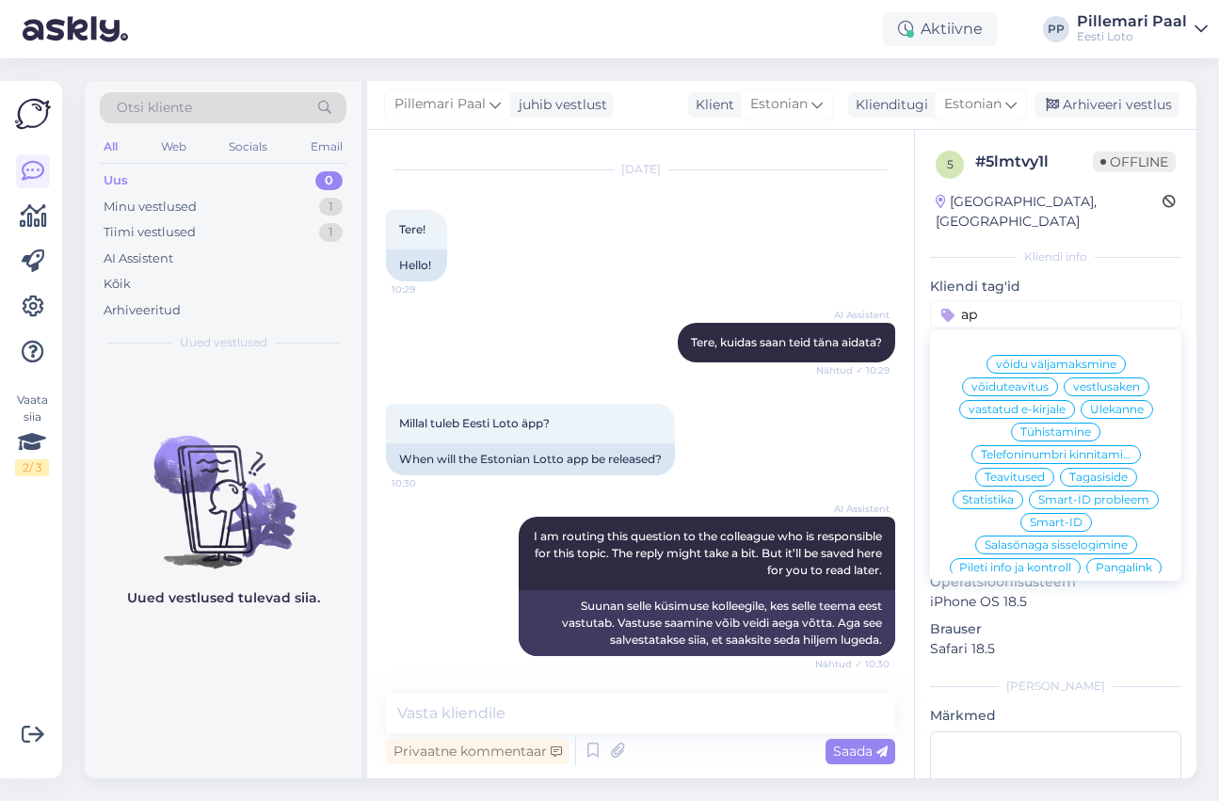
type input "app"
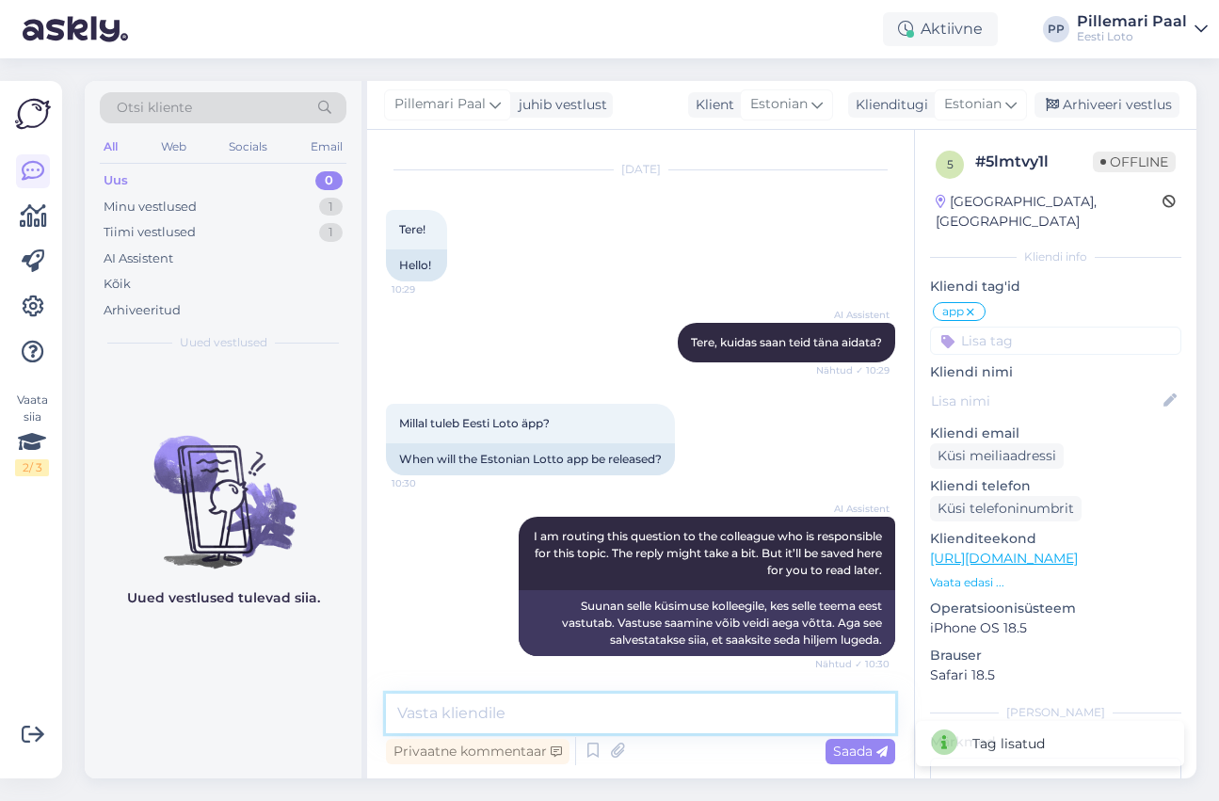
click at [452, 713] on textarea at bounding box center [640, 714] width 509 height 40
paste textarea "Hetkel Eesti Lotol äppi veel ei ole ning täpset aega, millal see võiks tulla, e…"
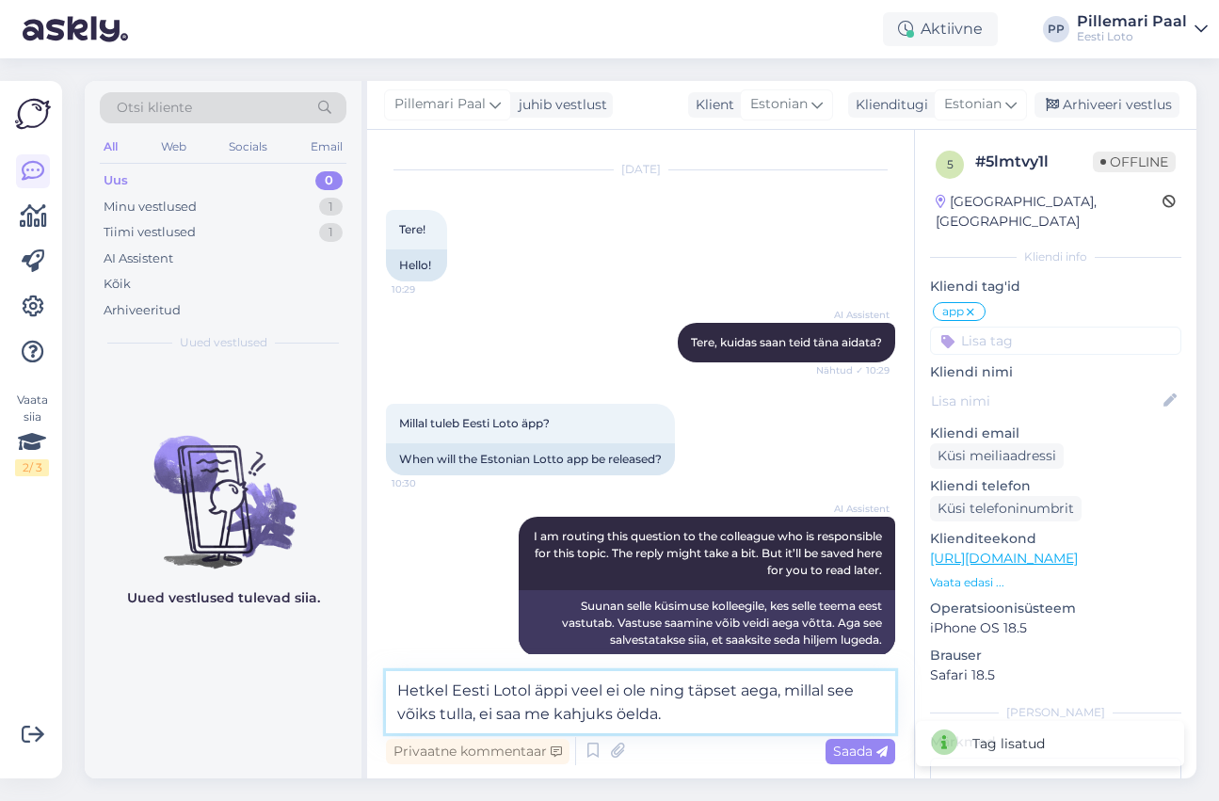
scroll to position [61, 0]
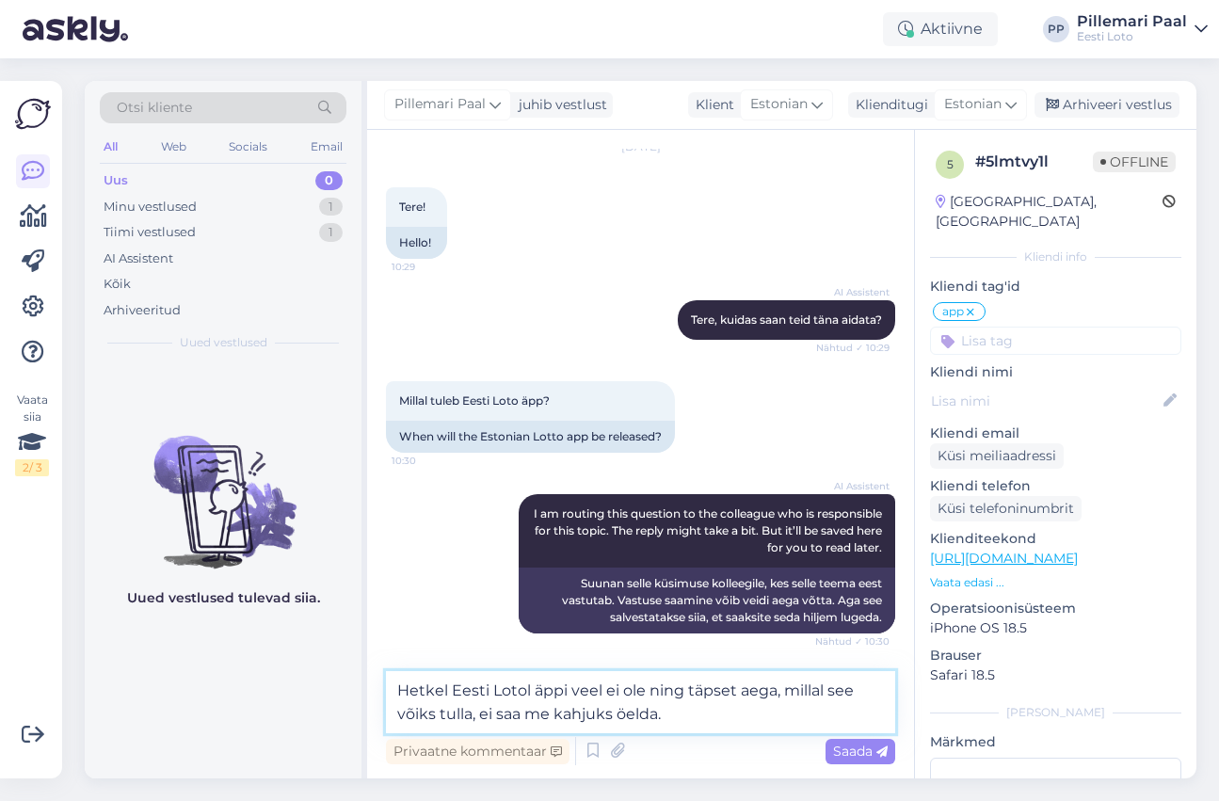
click at [507, 714] on textarea "Hetkel Eesti Lotol äppi veel ei ole ning täpset aega, millal see võiks tulla, e…" at bounding box center [640, 702] width 509 height 62
click at [507, 713] on textarea "Hetkel Eesti Lotol äppi veel ei ole ning täpset aega, millal see võiks tulla, e…" at bounding box center [640, 702] width 509 height 62
type textarea "Hetkel Eesti Lotol äppi veel ei ole ning täpset aega, millal see võiks tulla, e…"
click at [860, 752] on span "Saada" at bounding box center [860, 751] width 55 height 17
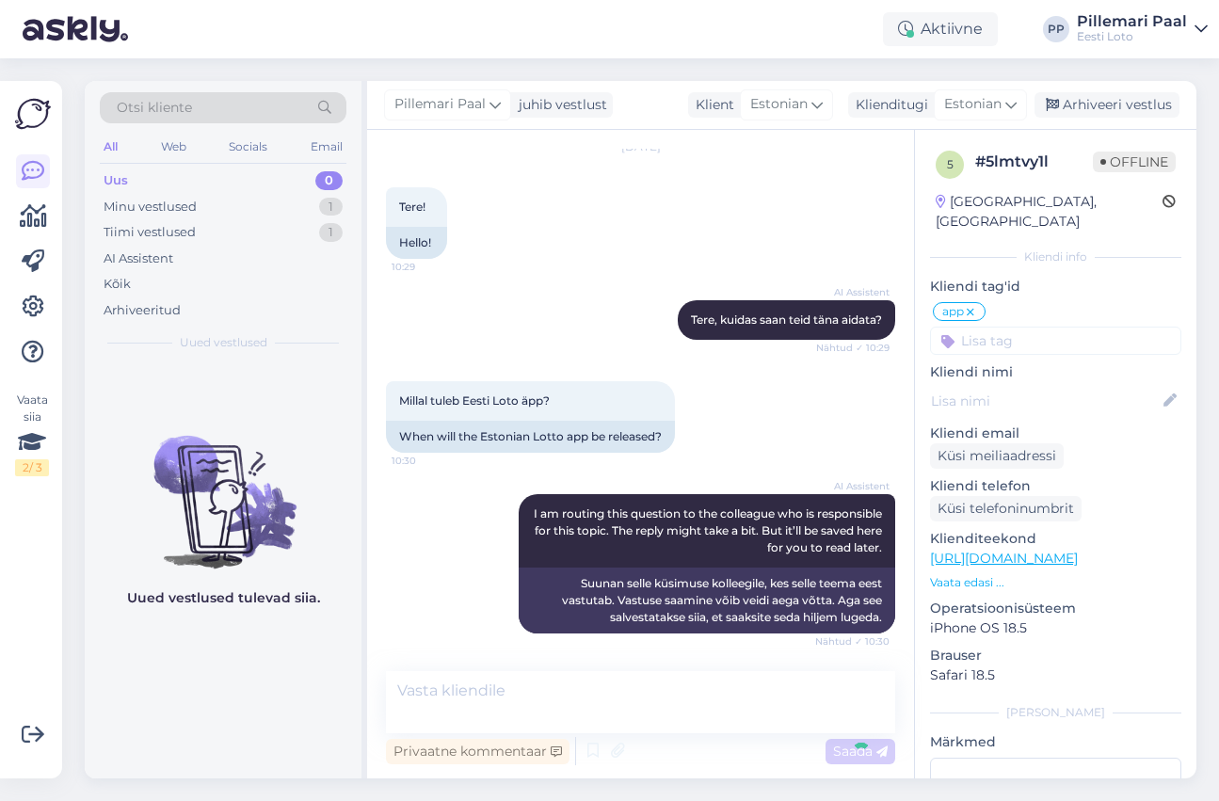
scroll to position [136, 0]
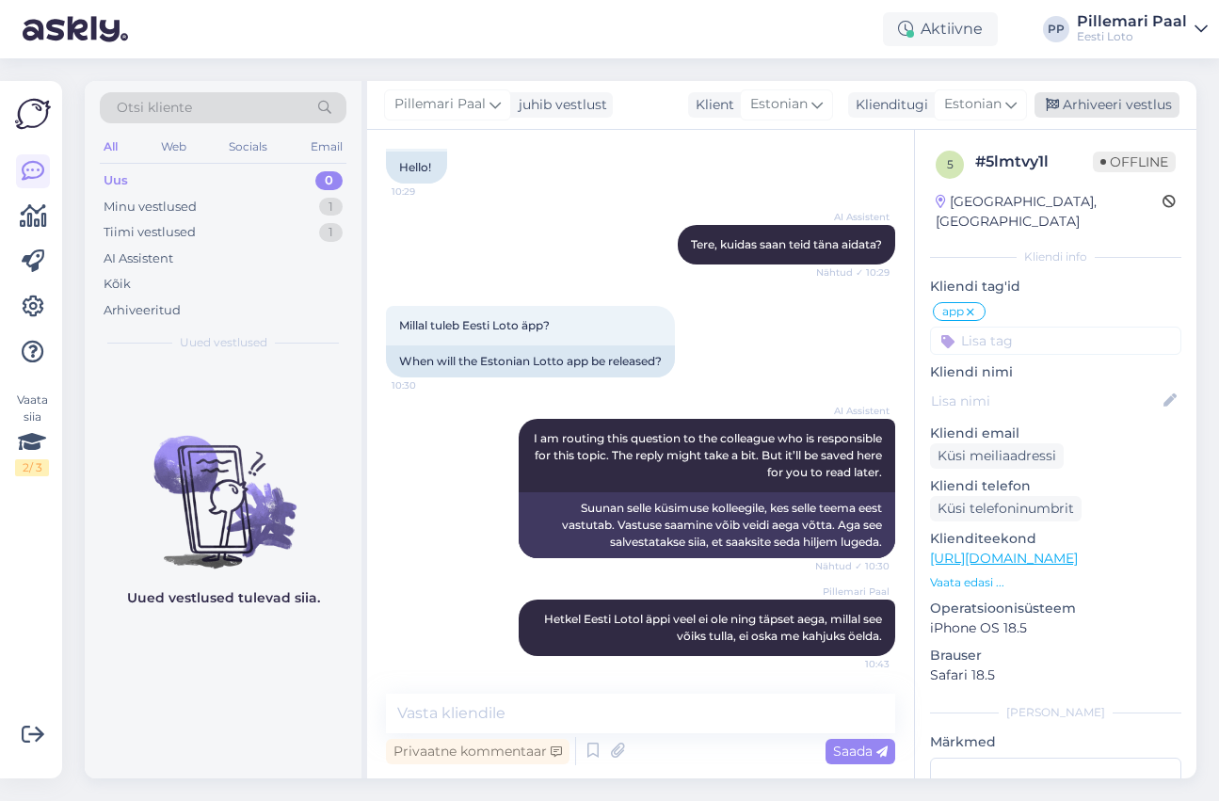
click at [1113, 106] on div "Arhiveeri vestlus" at bounding box center [1106, 104] width 145 height 25
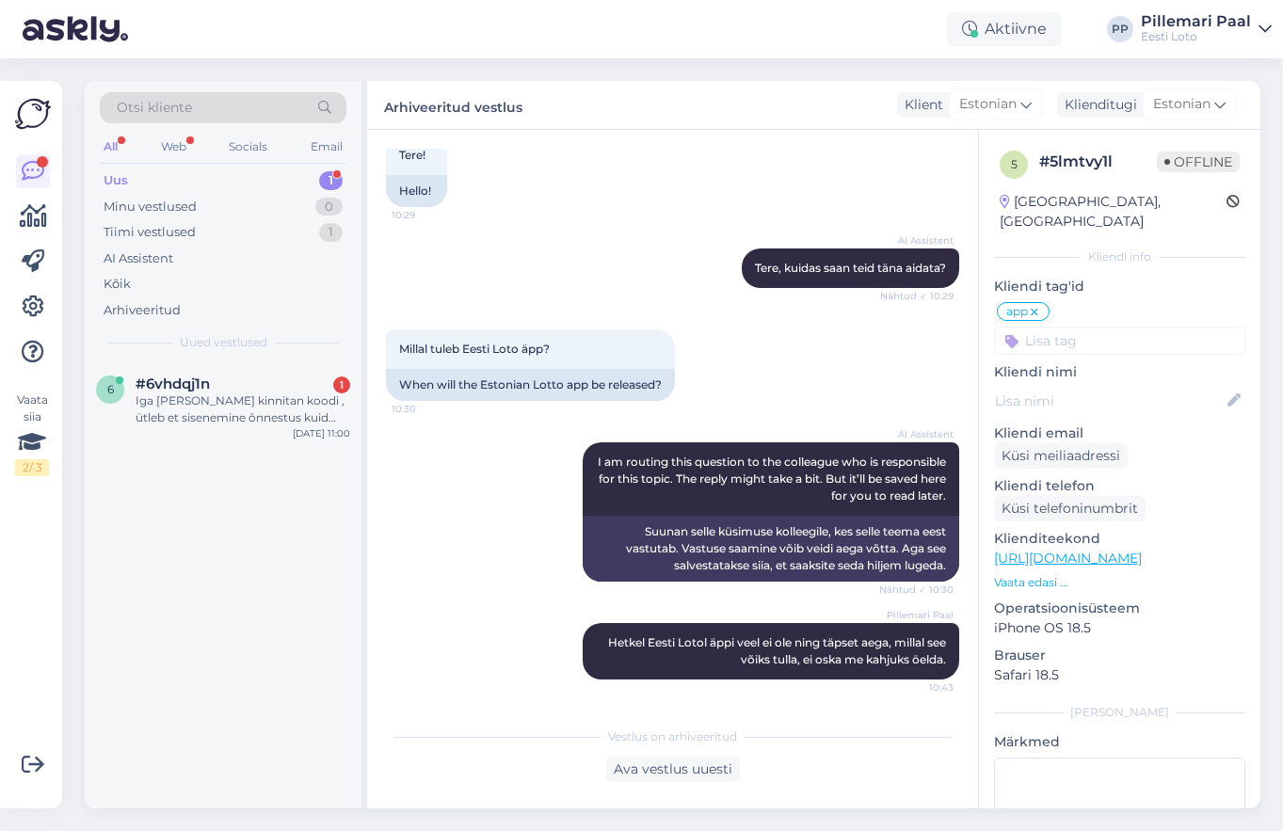
scroll to position [113, 0]
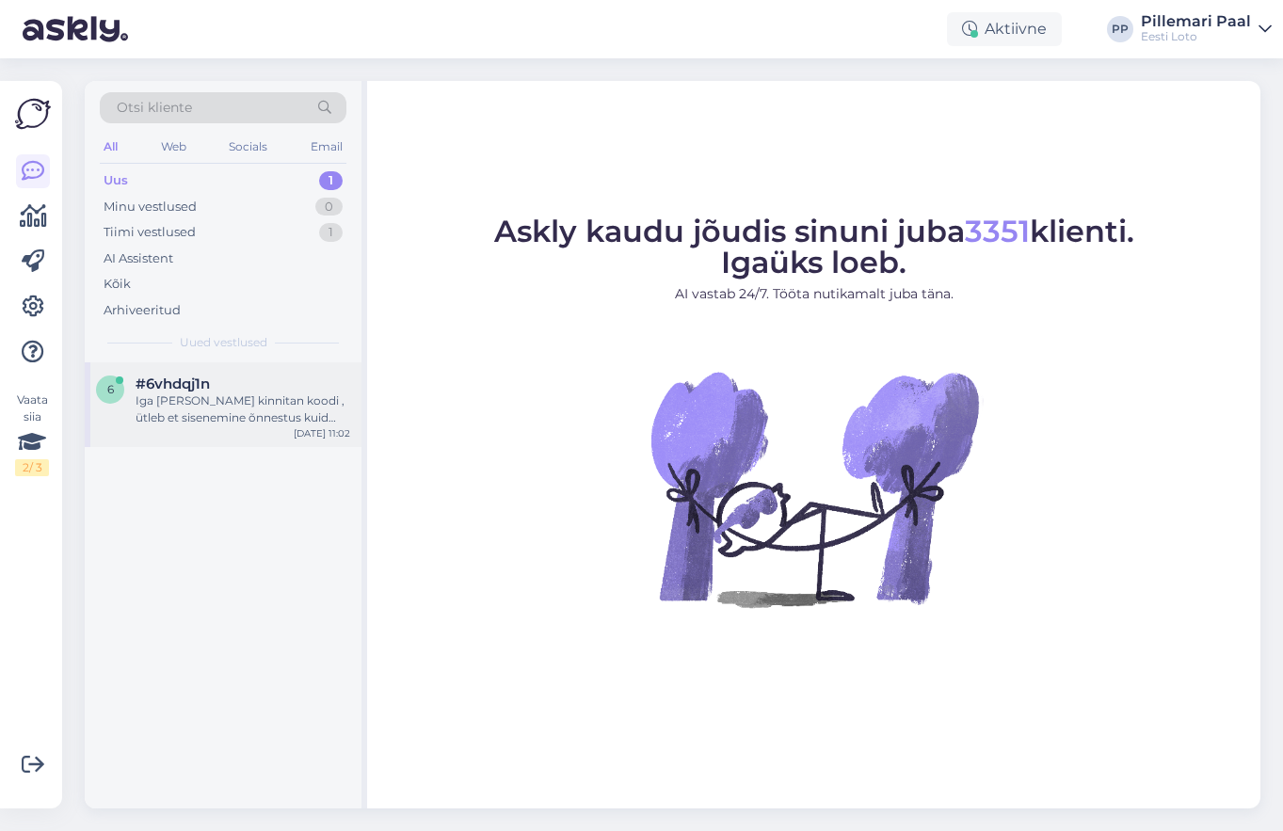
click at [221, 388] on div "#6vhdqj1n" at bounding box center [243, 384] width 215 height 17
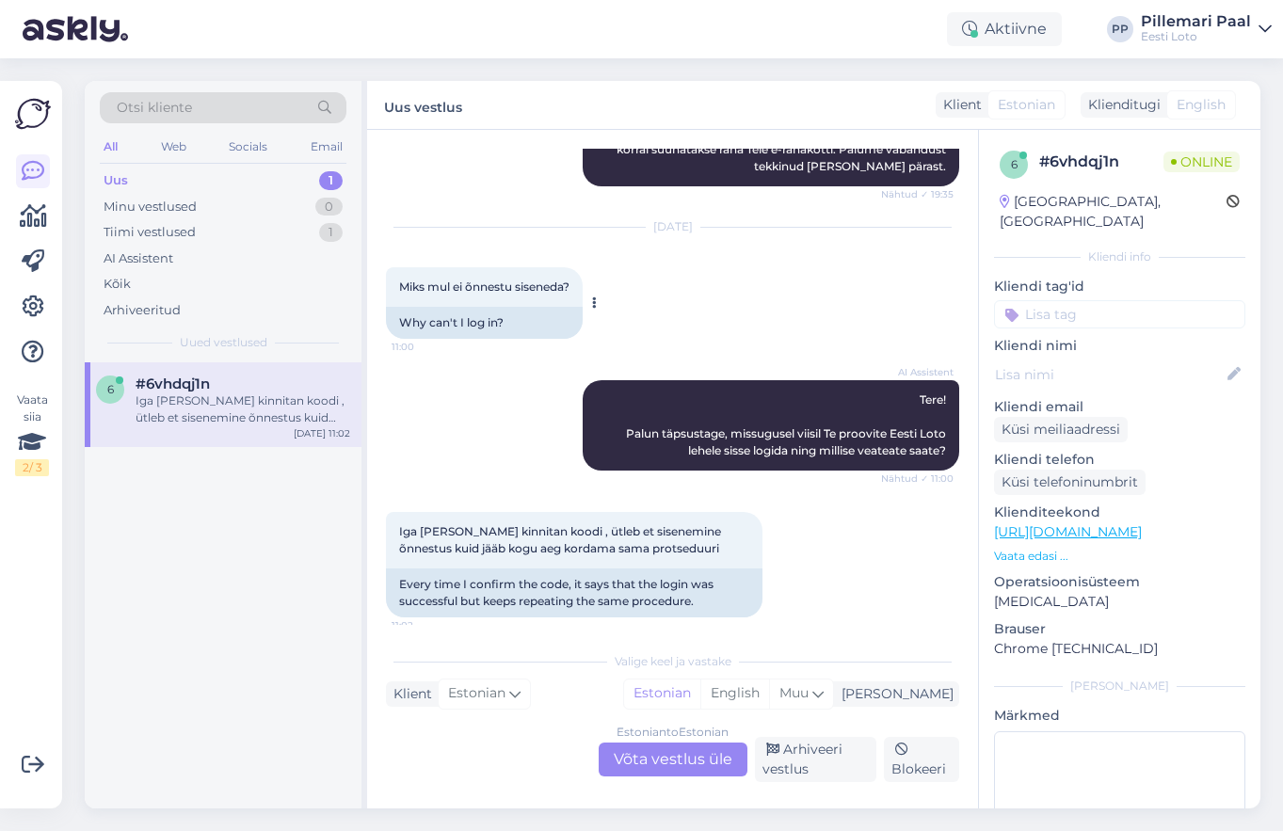
scroll to position [397, 0]
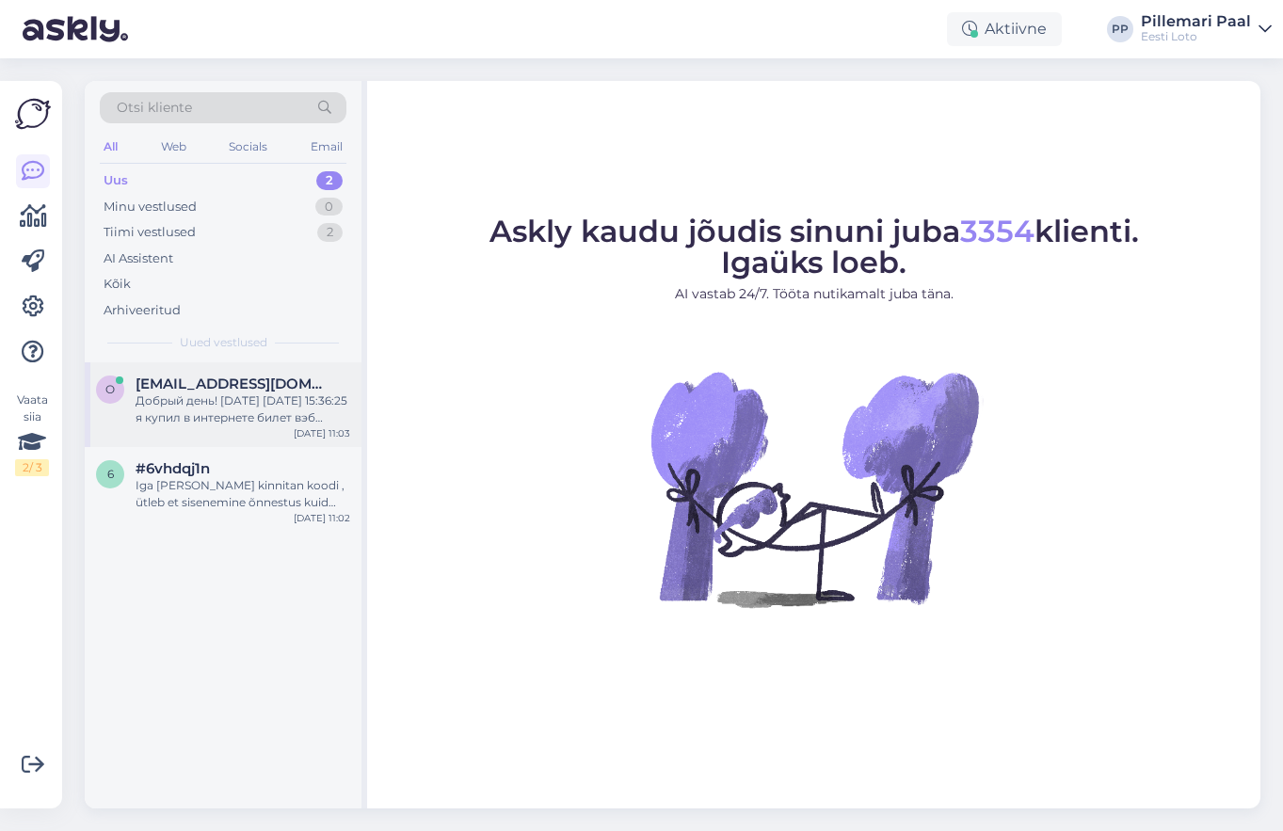
click at [209, 426] on div "o [EMAIL_ADDRESS][DOMAIN_NAME] Добрый день! [DATE] [DATE] 15:36:25 я купил в ин…" at bounding box center [223, 404] width 277 height 85
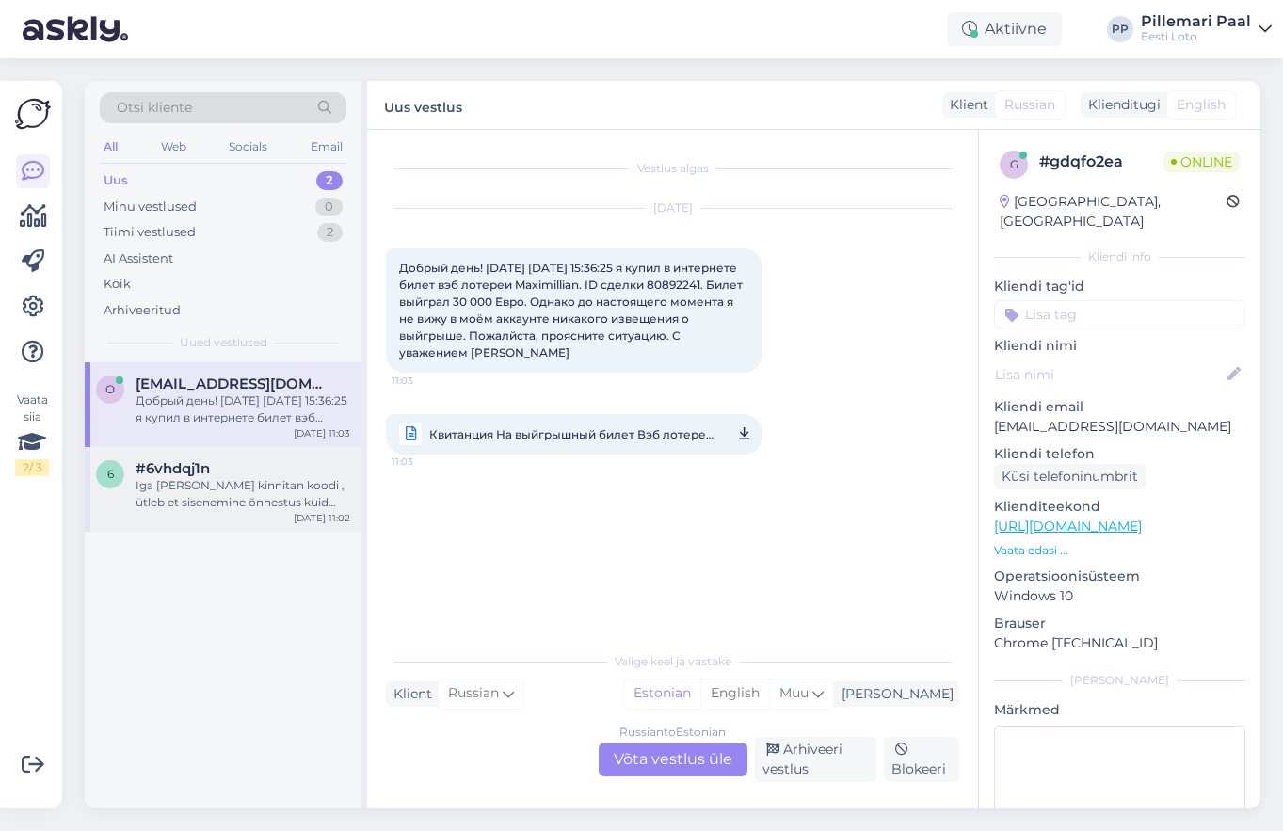
click at [210, 485] on div "Iga [PERSON_NAME] kinnitan koodi , ütleb et sisenemine õnnestus kuid jääb kogu …" at bounding box center [243, 494] width 215 height 34
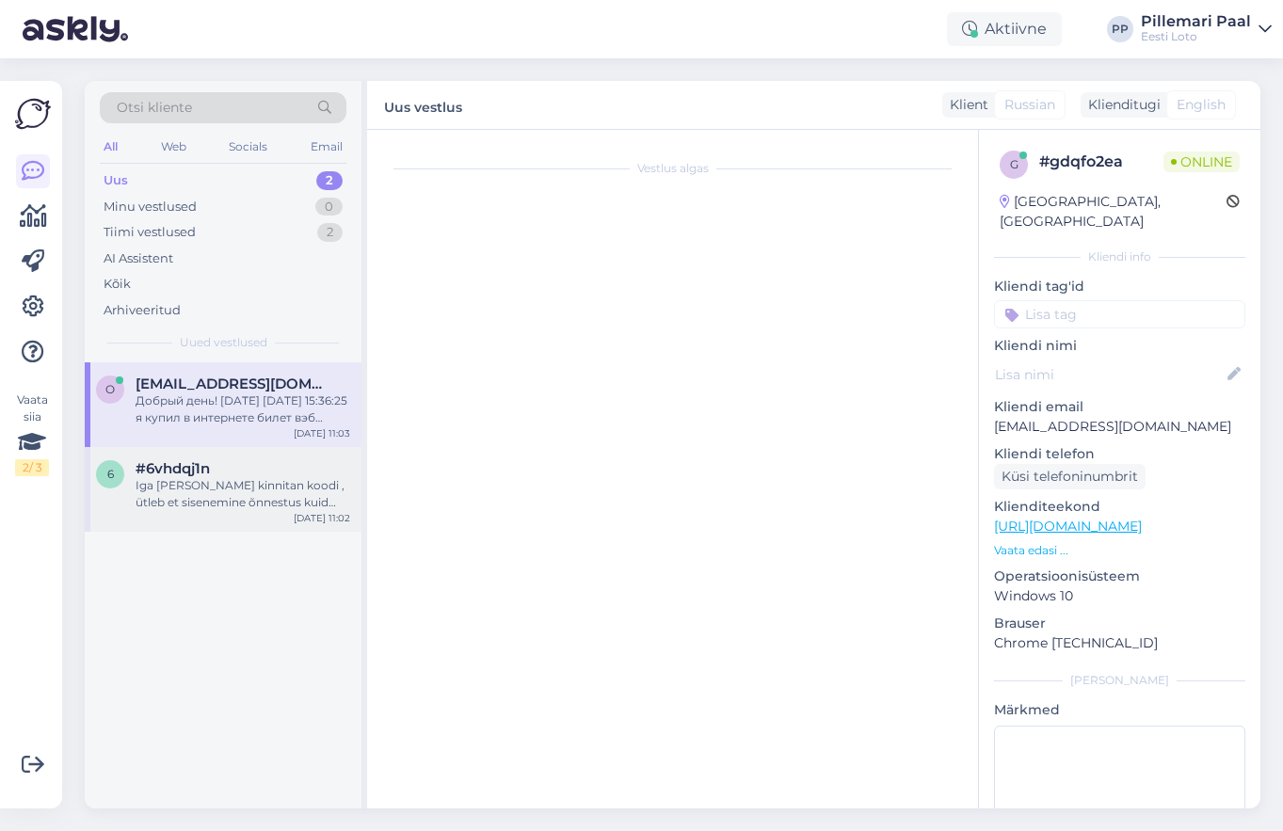
scroll to position [397, 0]
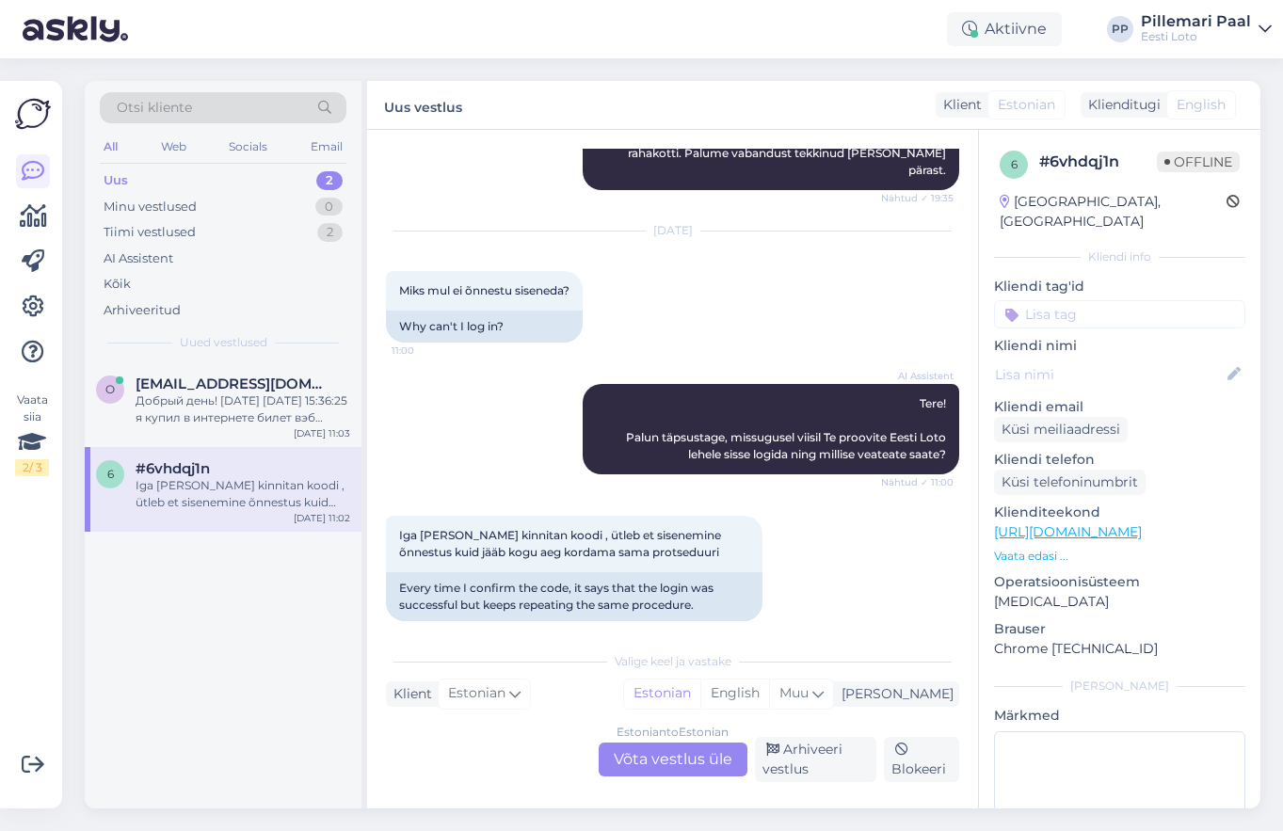
click at [697, 766] on div "Estonian to Estonian Võta vestlus üle" at bounding box center [673, 760] width 149 height 34
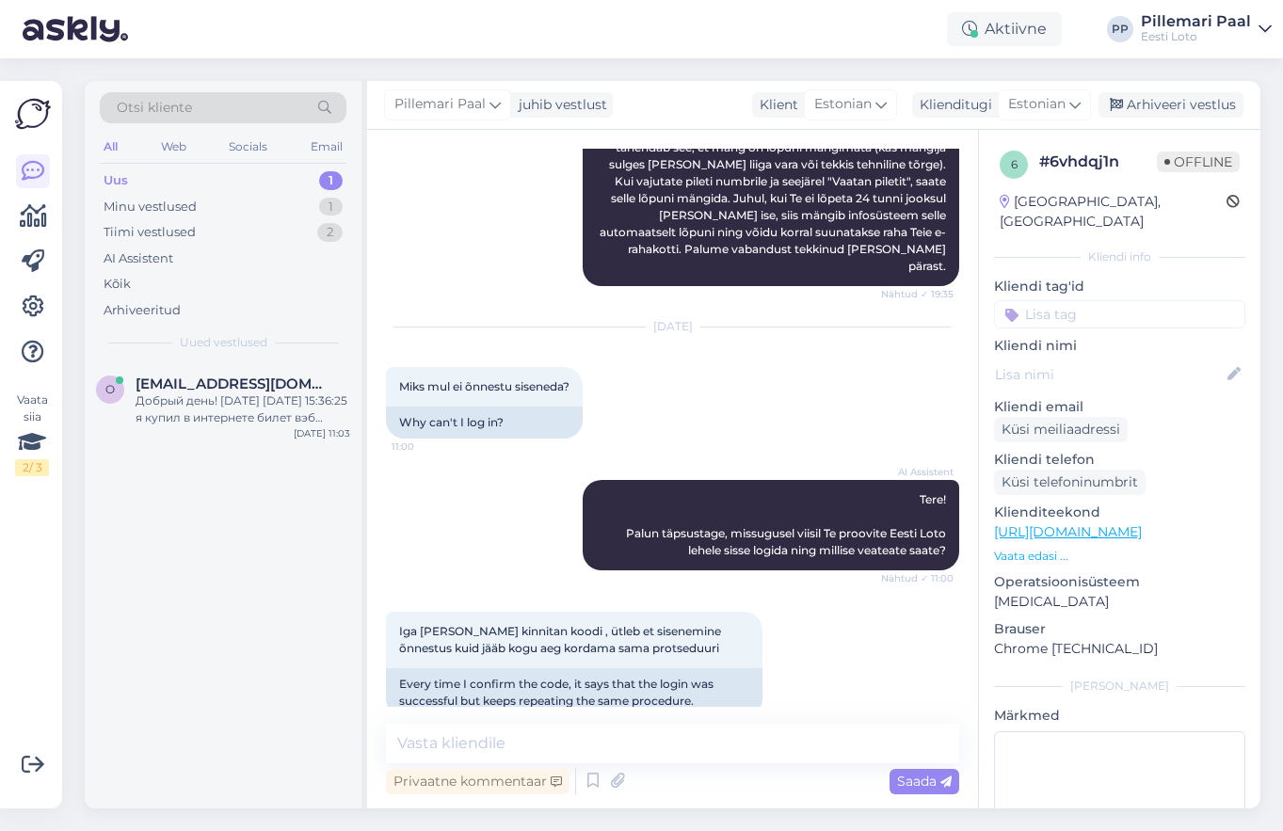
scroll to position [315, 0]
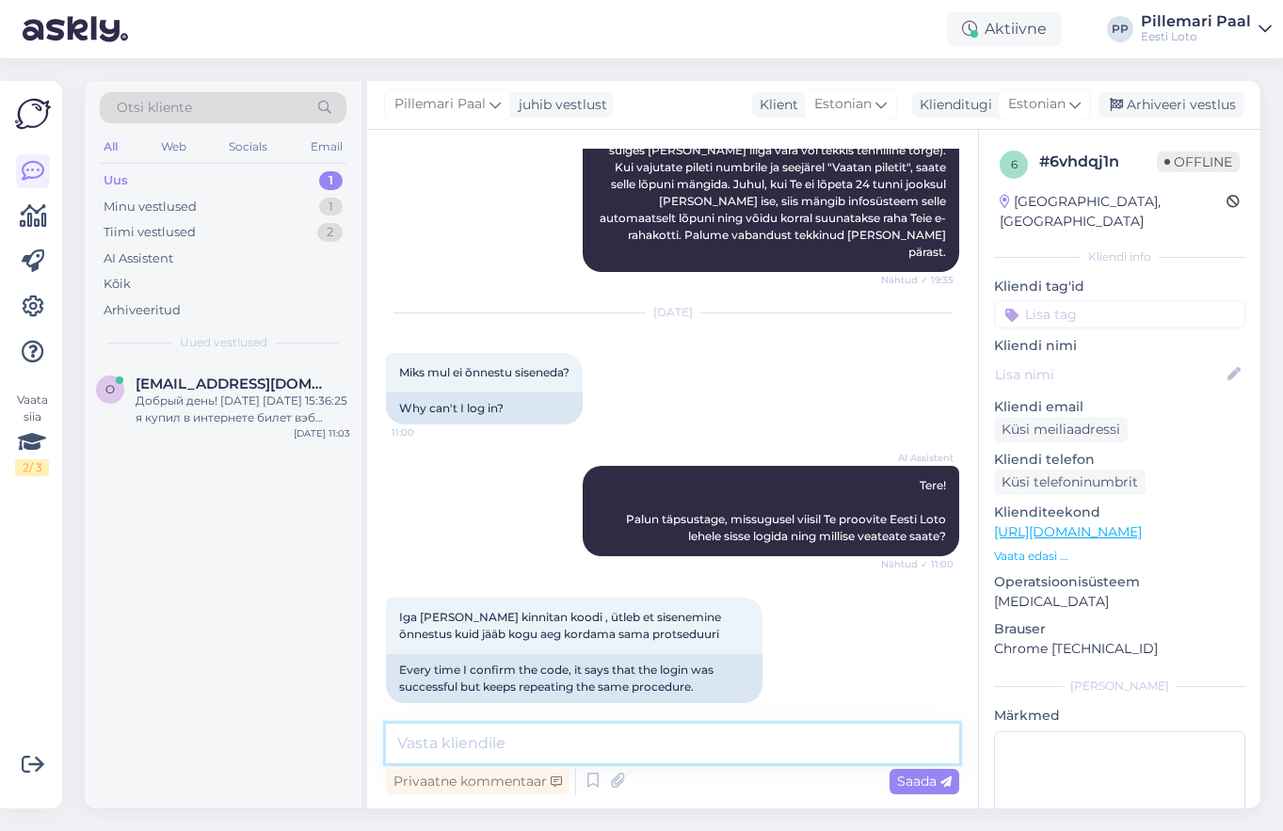
click at [508, 747] on textarea at bounding box center [672, 744] width 573 height 40
paste textarea "Soovitame kustutada veebilehitseja vahemälu ja proovida uuesti. Lisaks soovitam…"
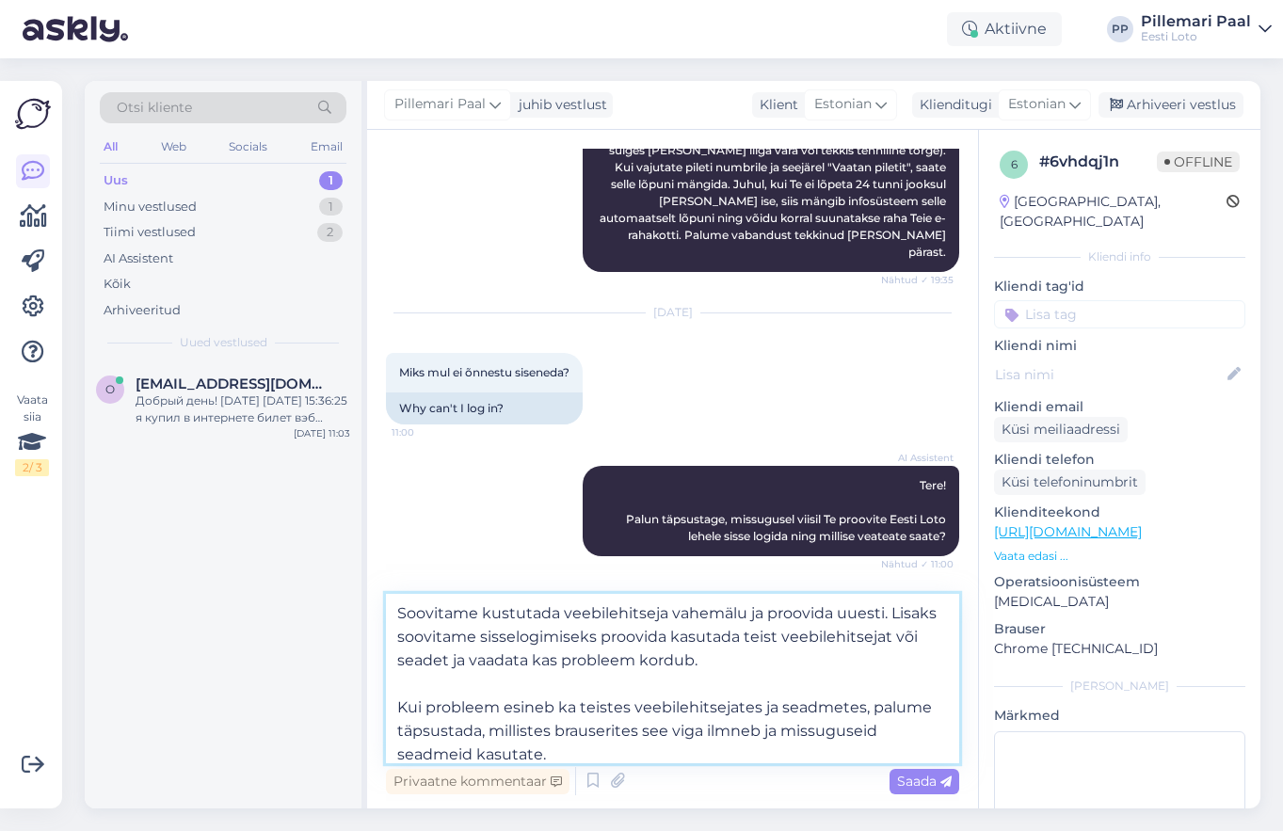
type textarea "Soovitame kustutada veebilehitseja vahemälu ja proovida uuesti. Lisaks soovitam…"
click at [910, 777] on span "Saada" at bounding box center [924, 781] width 55 height 17
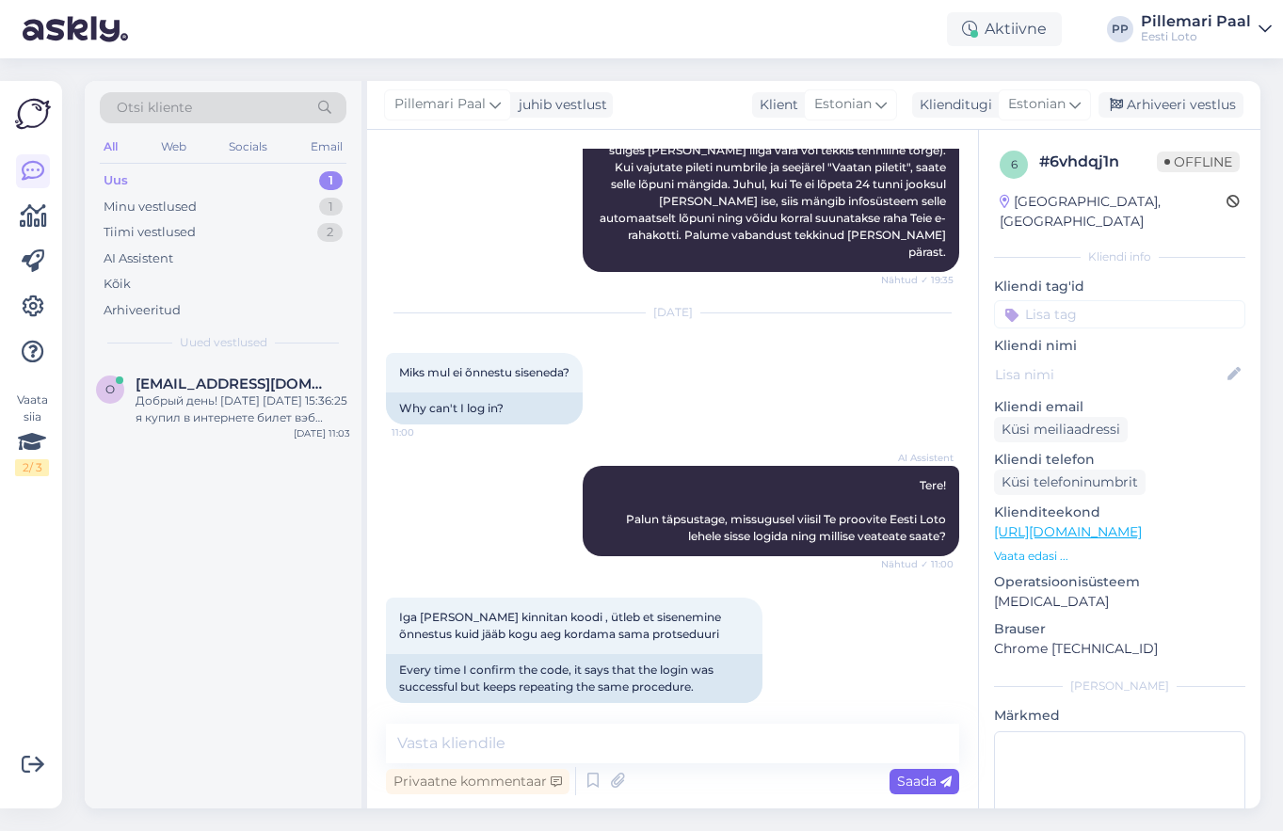
scroll to position [515, 0]
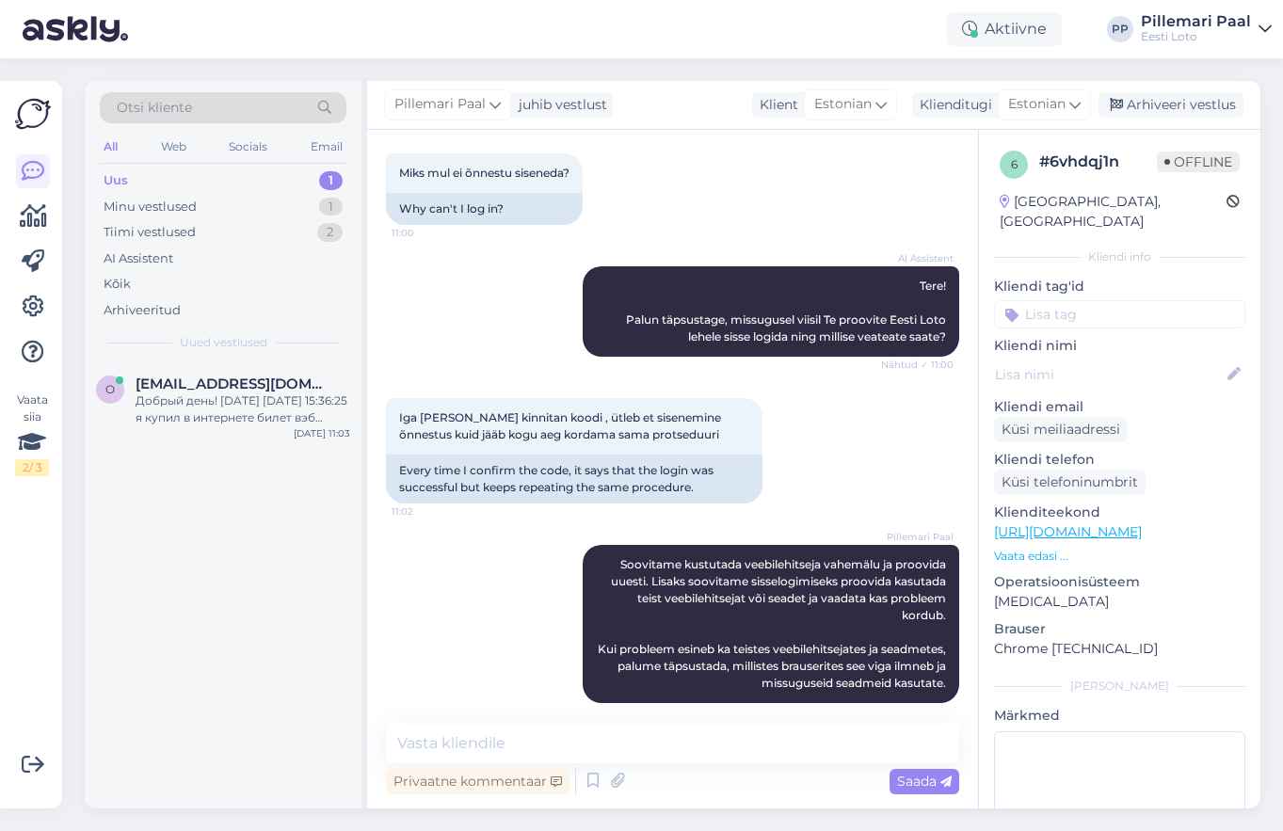
click at [1061, 300] on input at bounding box center [1119, 314] width 251 height 28
type input "siss"
click at [1108, 359] on span "Sisselogimine" at bounding box center [1119, 364] width 77 height 11
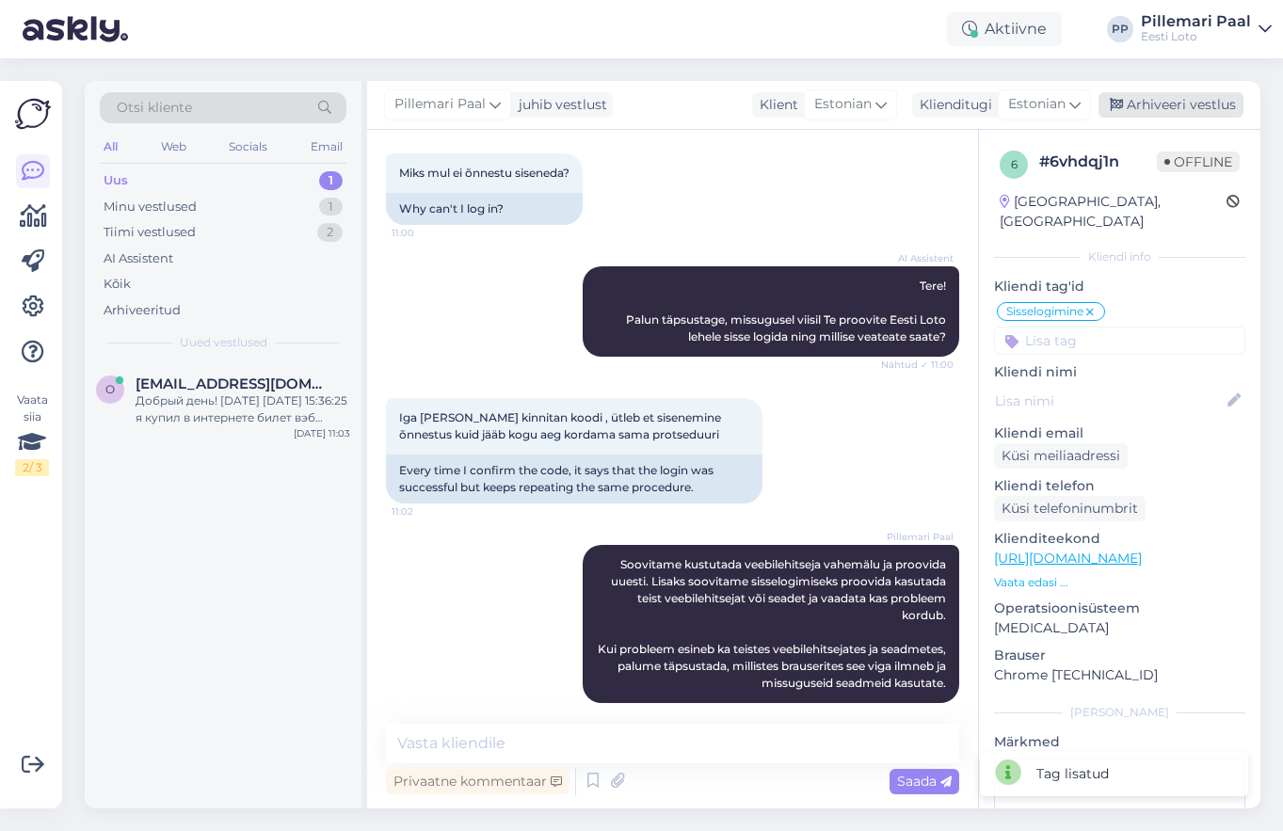
click at [1164, 100] on div "Arhiveeri vestlus" at bounding box center [1170, 104] width 145 height 25
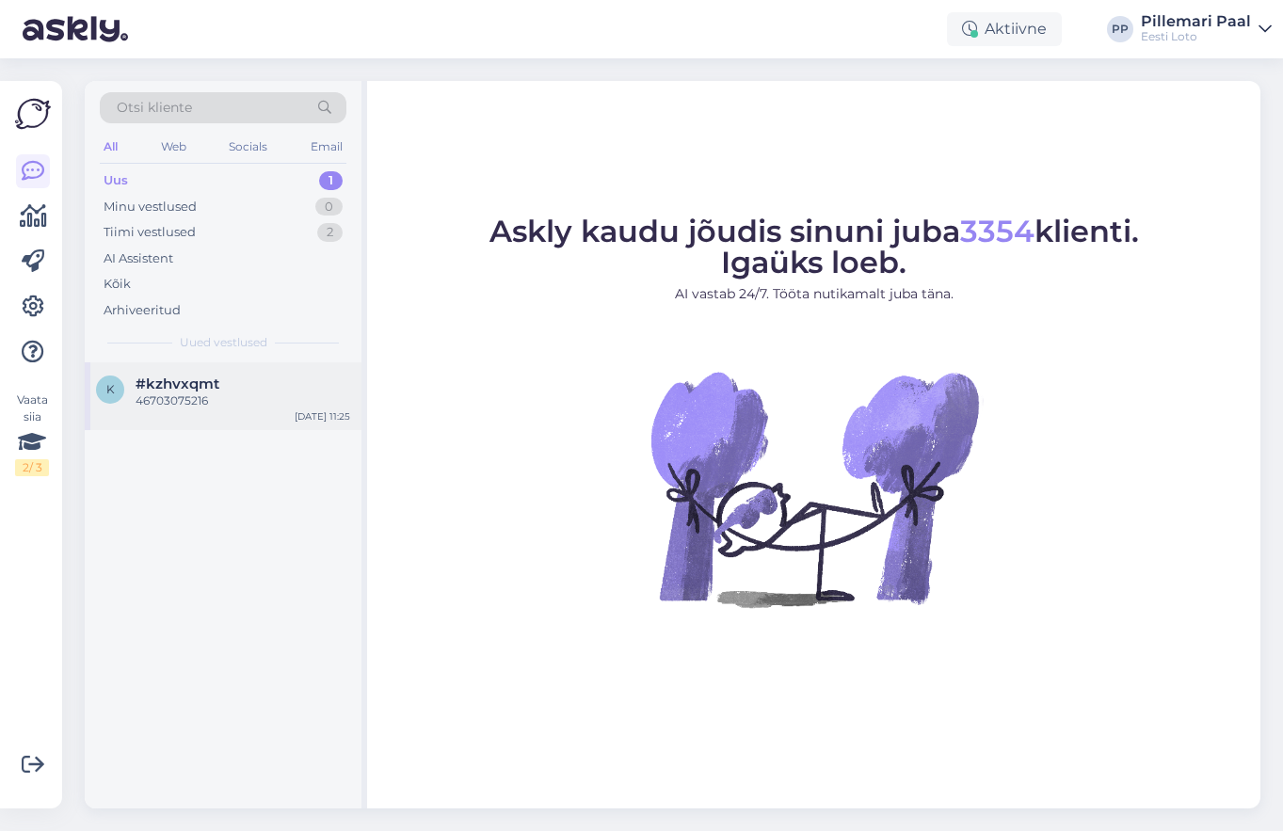
click at [214, 406] on div "46703075216" at bounding box center [243, 400] width 215 height 17
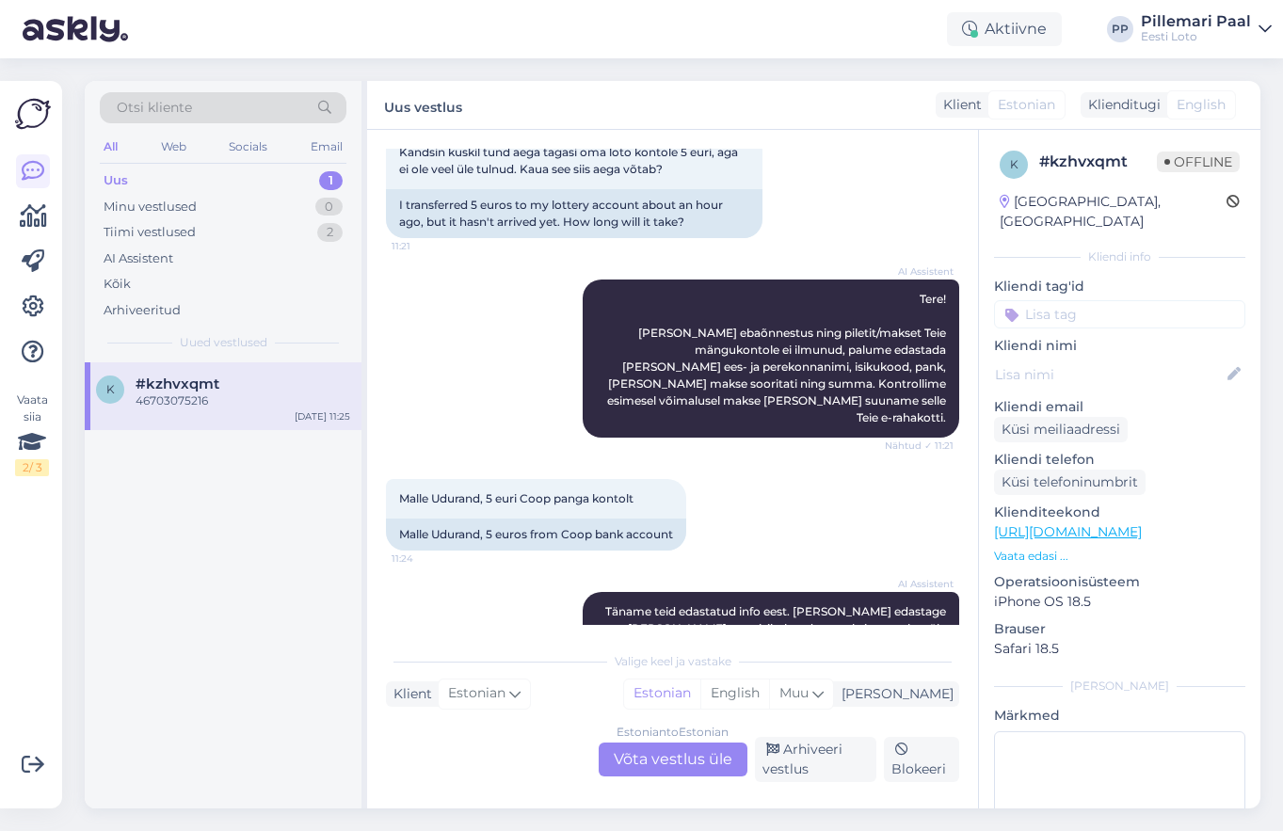
scroll to position [125, 0]
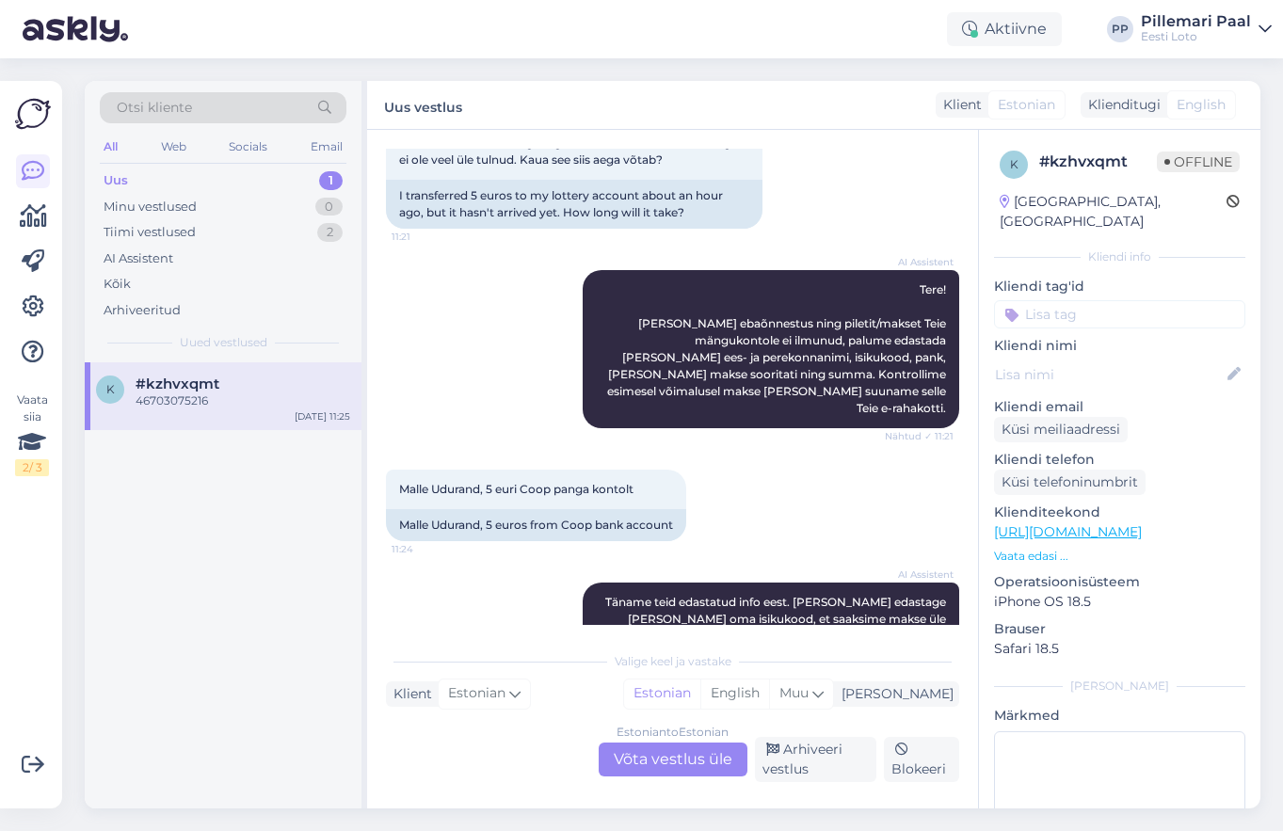
click at [663, 761] on div "Estonian to Estonian Võta vestlus üle" at bounding box center [673, 760] width 149 height 34
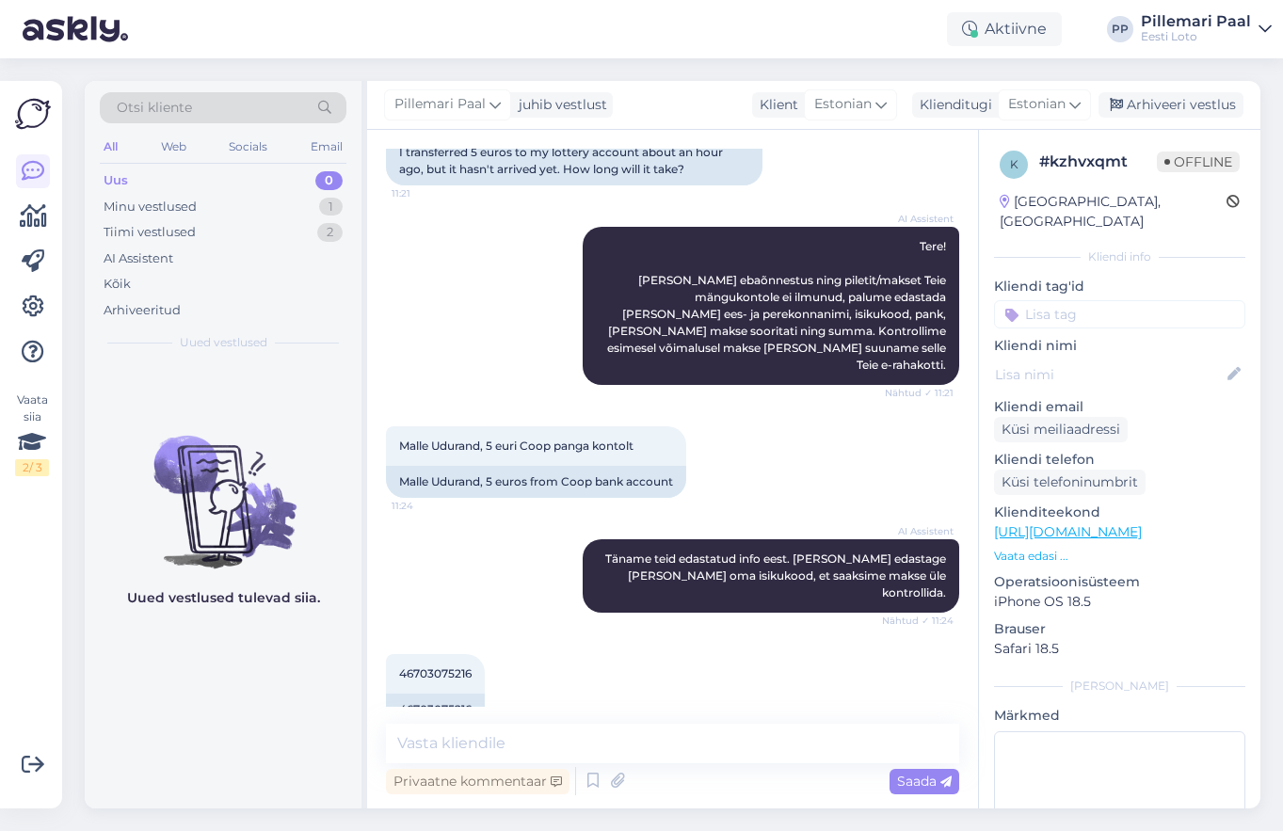
scroll to position [174, 0]
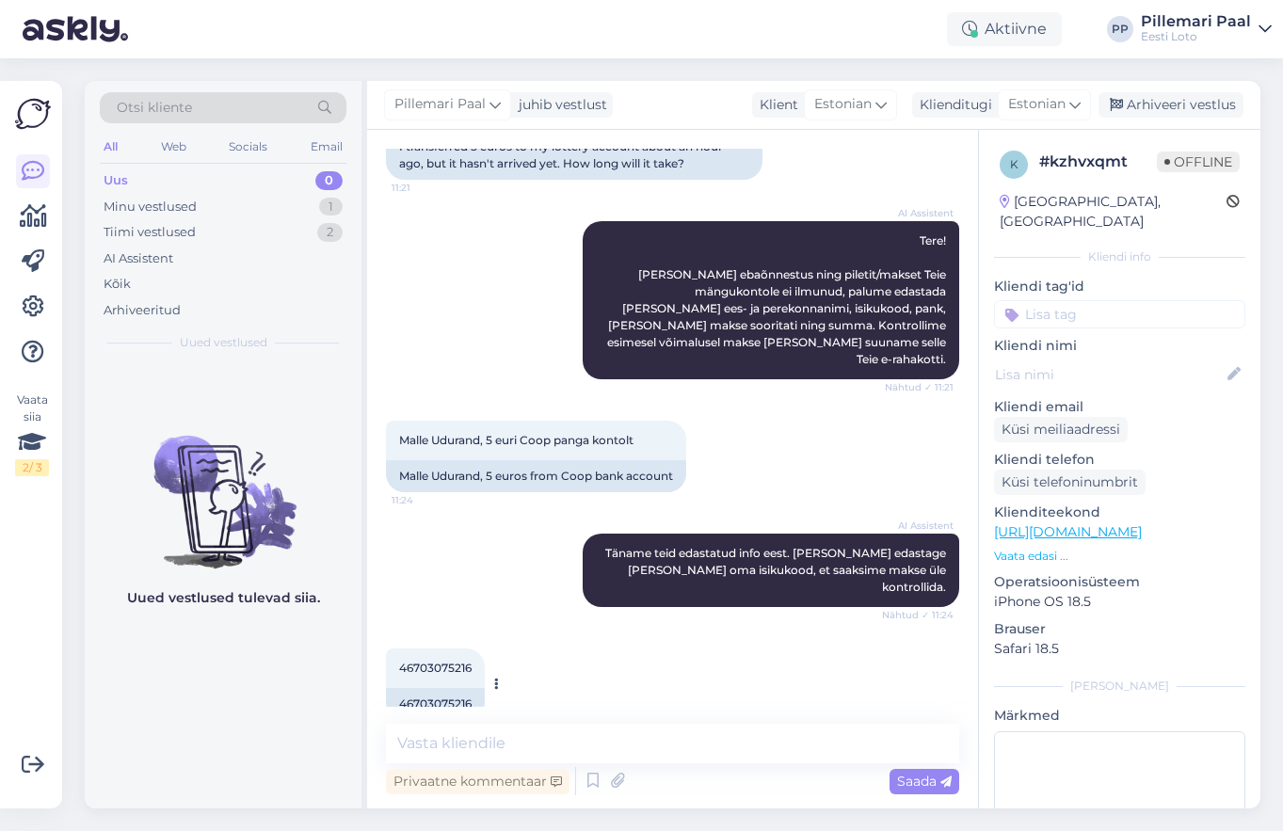
click at [439, 661] on span "46703075216" at bounding box center [435, 668] width 72 height 14
copy div "46703075216 11:25"
click at [469, 433] on span "Malle Udurand, 5 euri Coop panga kontolt" at bounding box center [516, 440] width 234 height 14
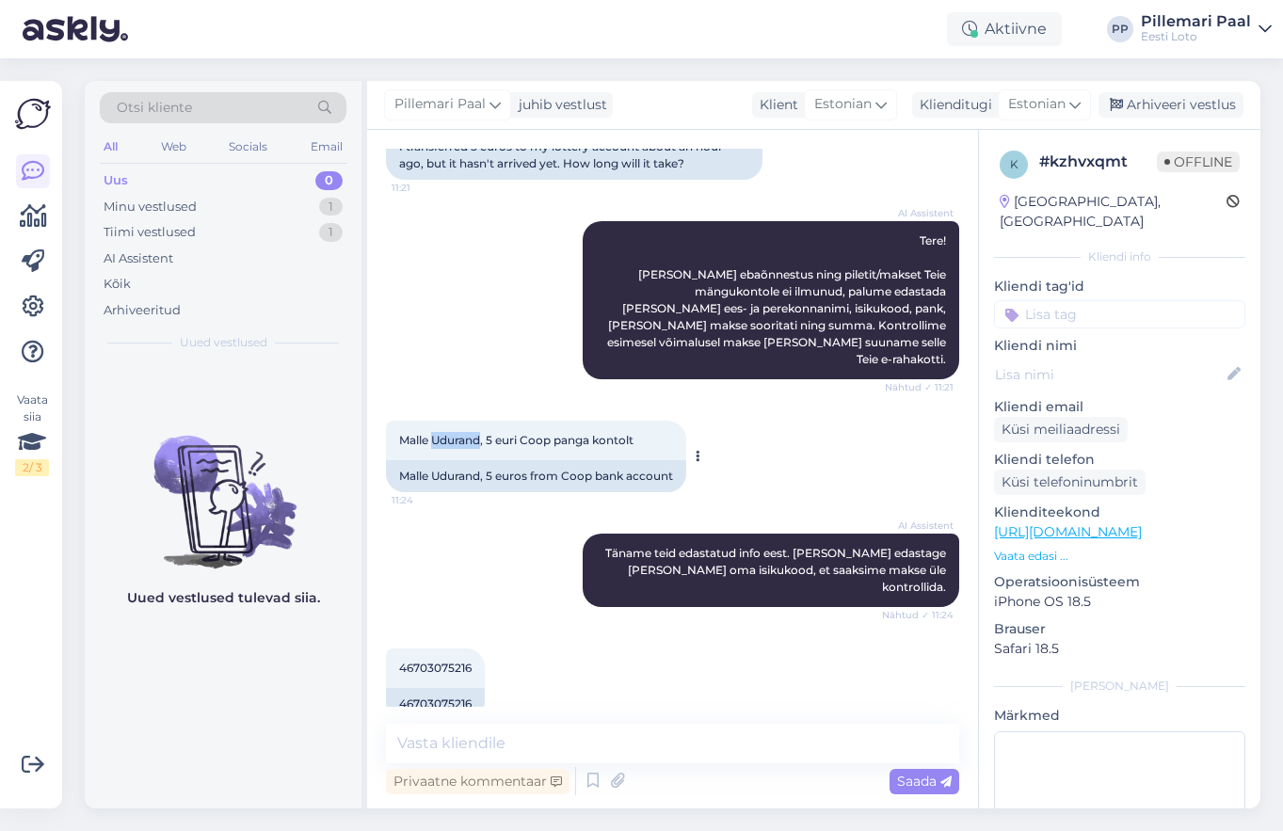
copy span "Udurand"
drag, startPoint x: 1134, startPoint y: 157, endPoint x: 1032, endPoint y: 157, distance: 101.6
click at [1032, 157] on div "k # kzhvxqmt Offline" at bounding box center [1119, 165] width 240 height 28
copy div "# kzhvxqmt"
click at [494, 735] on textarea at bounding box center [672, 744] width 573 height 40
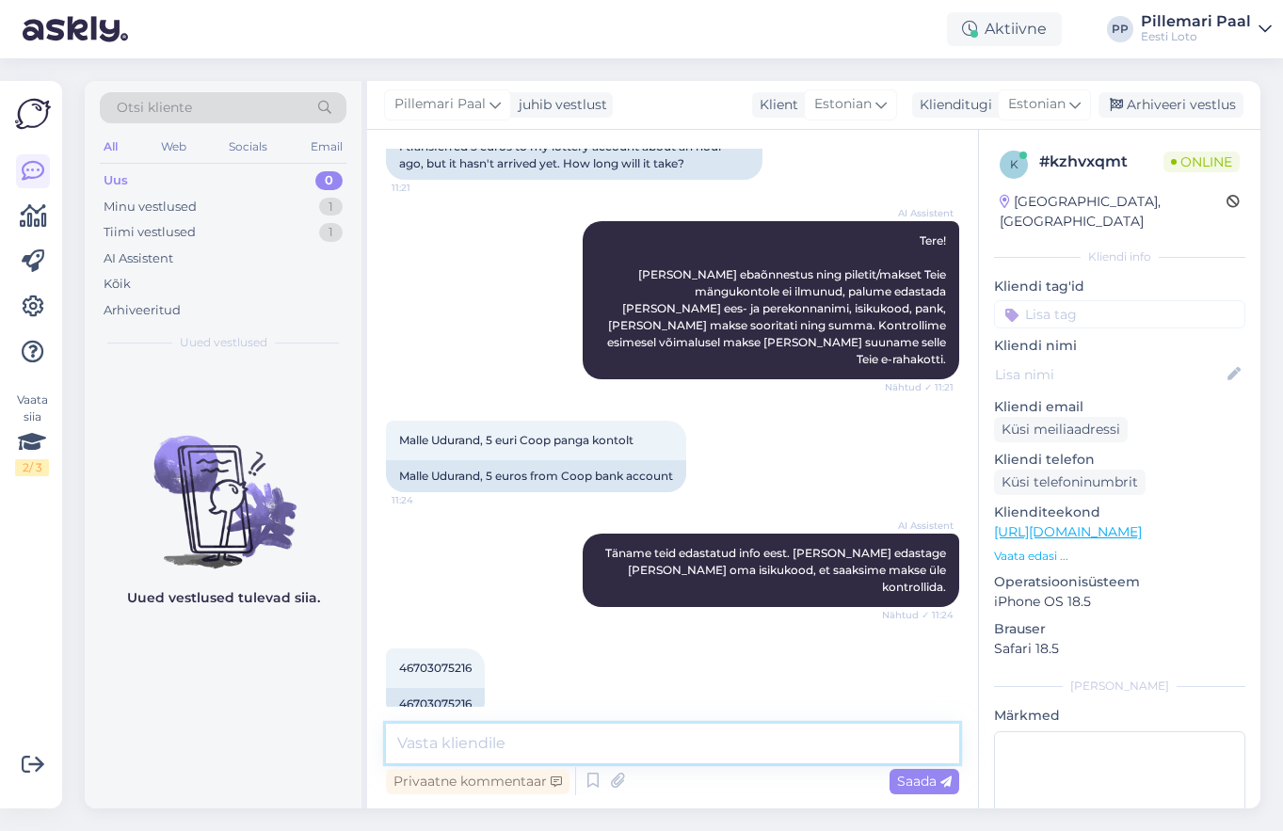
paste textarea "Sissemakse peab toimuma läbi Eesti Loto kodulehe, otse pangast tehtud makse e-r…"
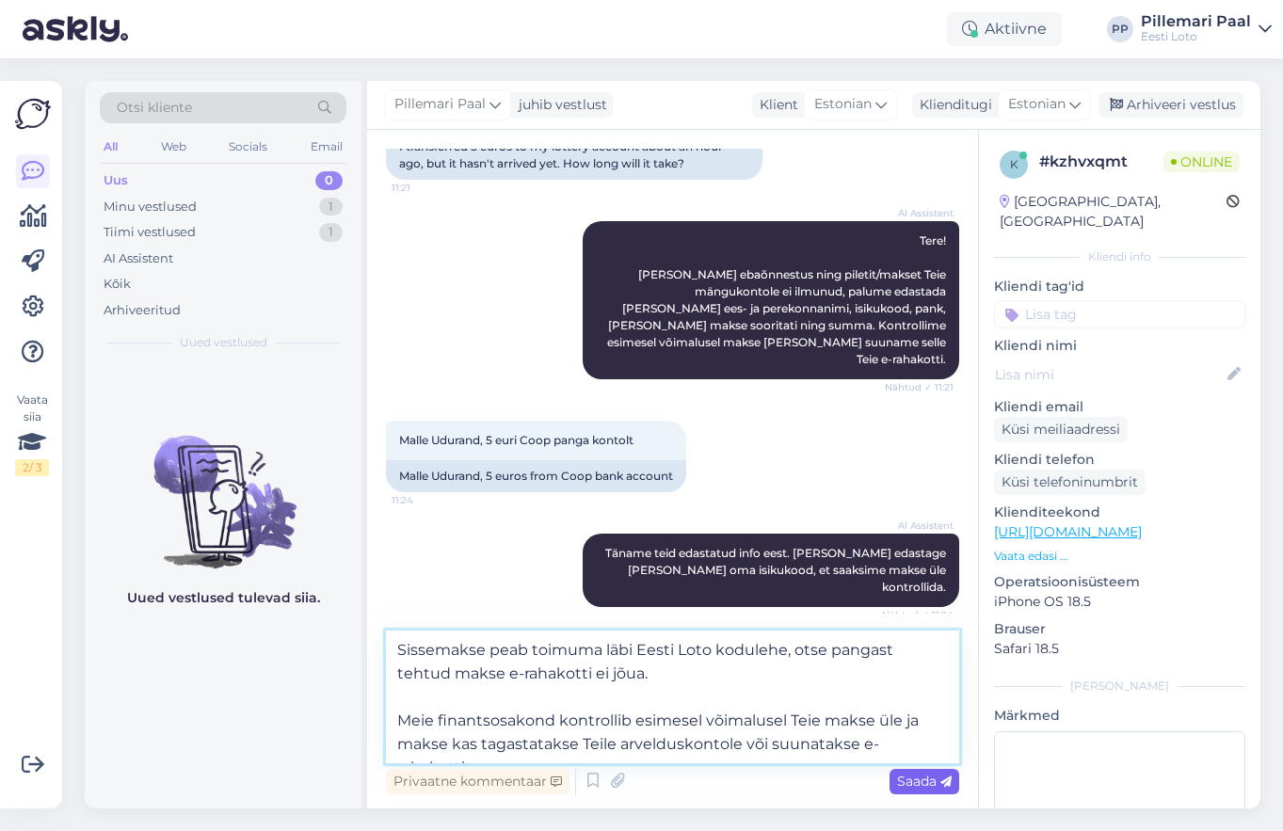
type textarea "Sissemakse peab toimuma läbi Eesti Loto kodulehe, otse pangast tehtud makse e-r…"
click at [913, 777] on span "Saada" at bounding box center [924, 781] width 55 height 17
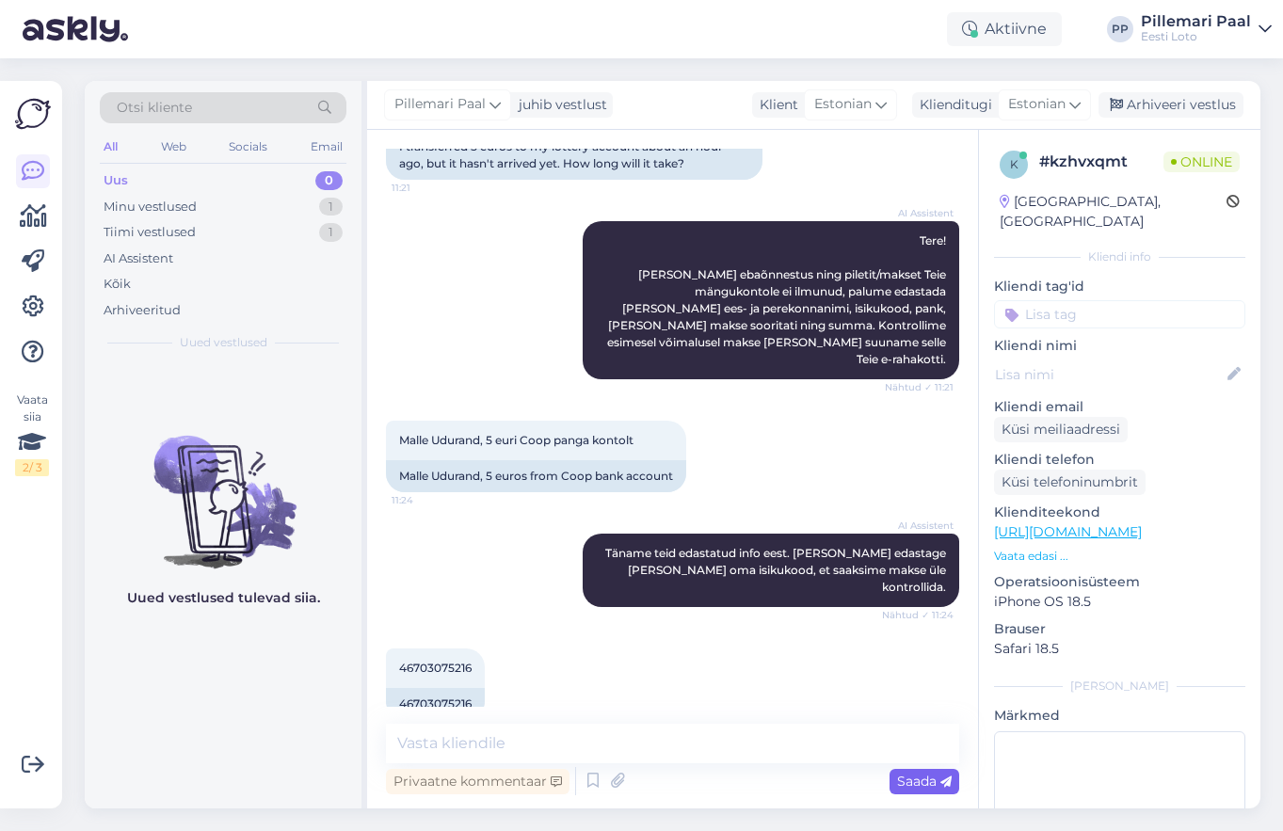
scroll to position [340, 0]
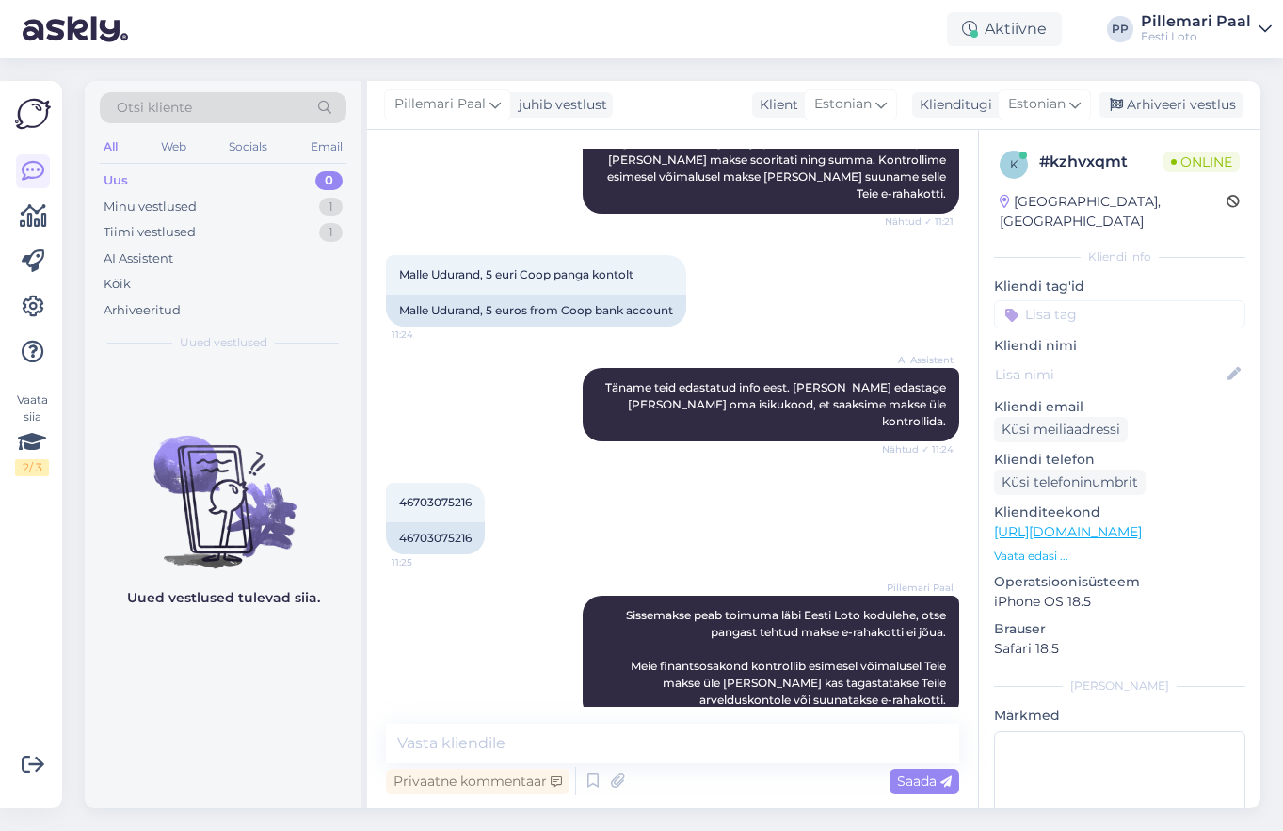
click at [1053, 300] on input at bounding box center [1119, 314] width 251 height 28
type input "raha"
click at [1109, 338] on div "E-rahakott" at bounding box center [1119, 364] width 251 height 53
click at [1126, 359] on span "E-rahakott" at bounding box center [1119, 364] width 61 height 11
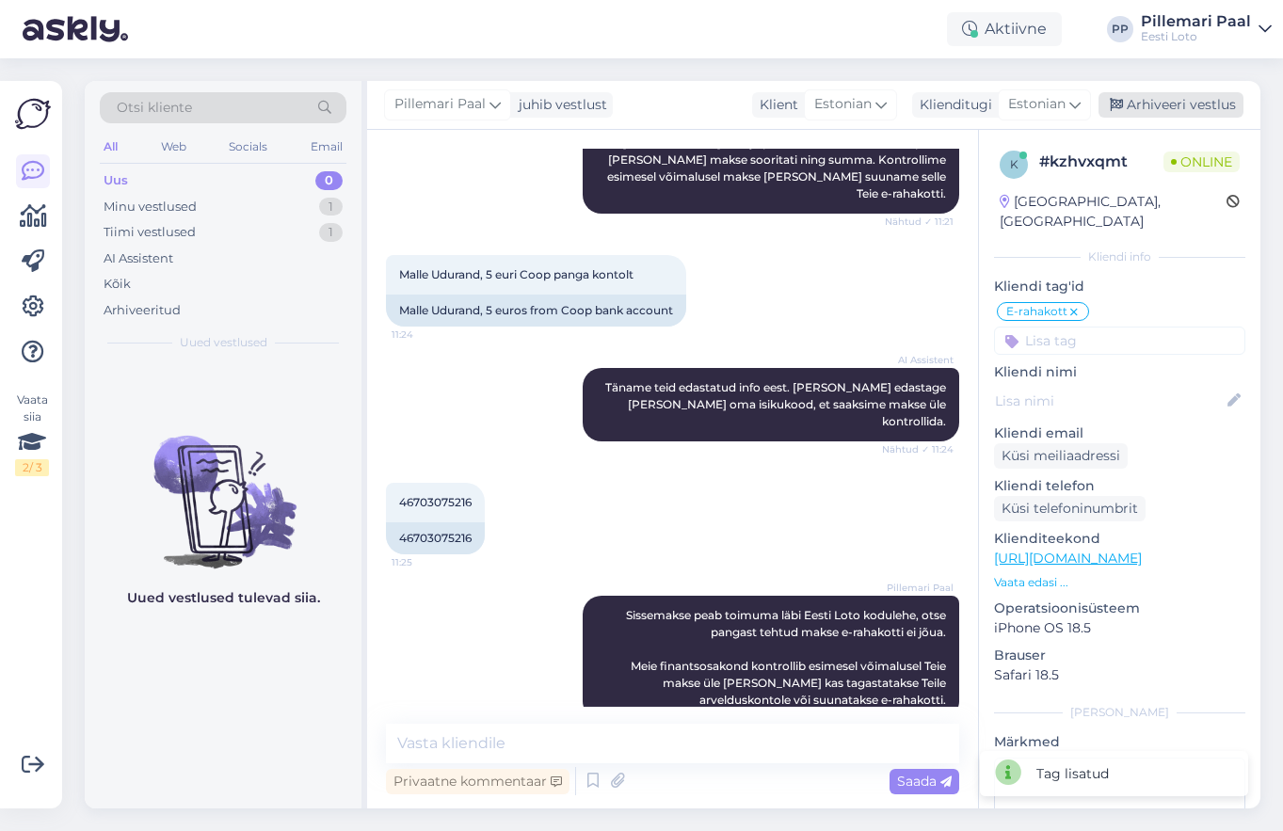
click at [1193, 104] on div "Arhiveeri vestlus" at bounding box center [1170, 104] width 145 height 25
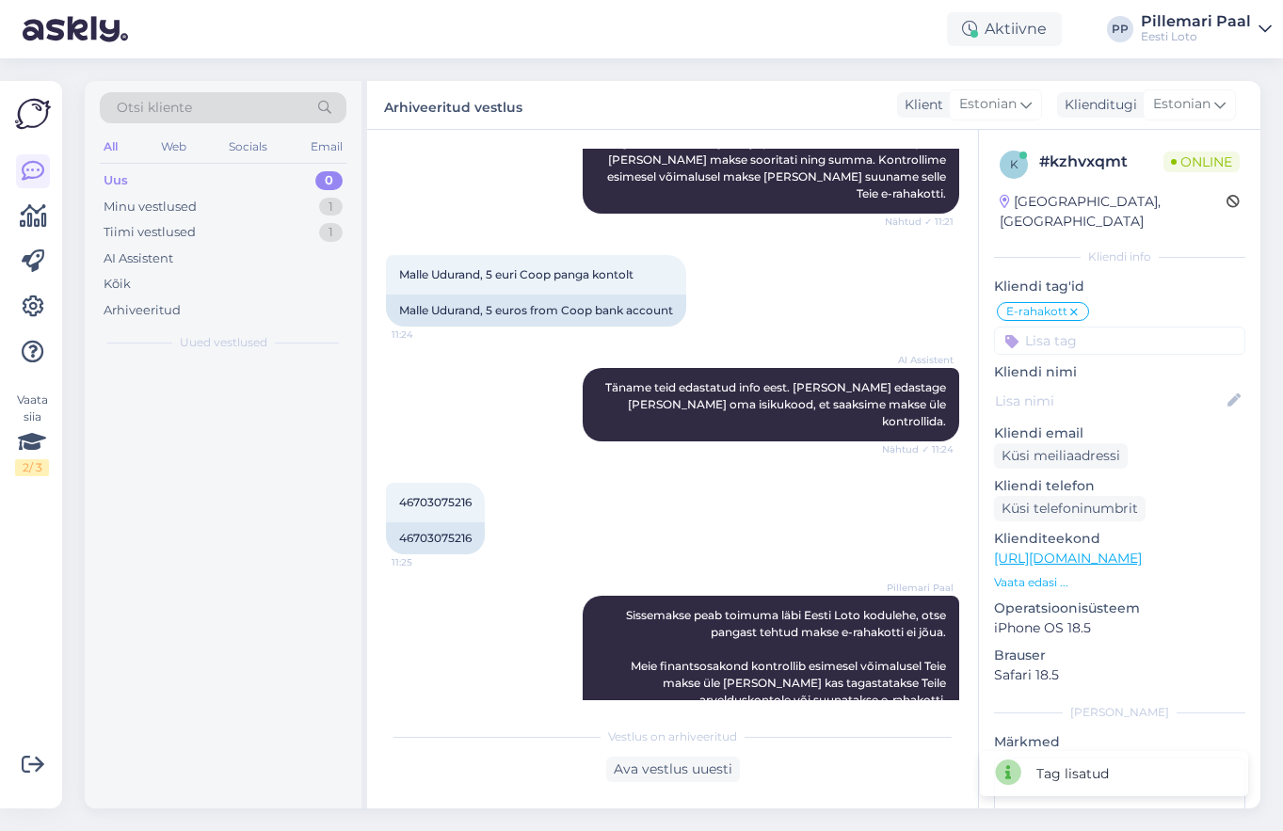
scroll to position [346, 0]
